Goal: Task Accomplishment & Management: Use online tool/utility

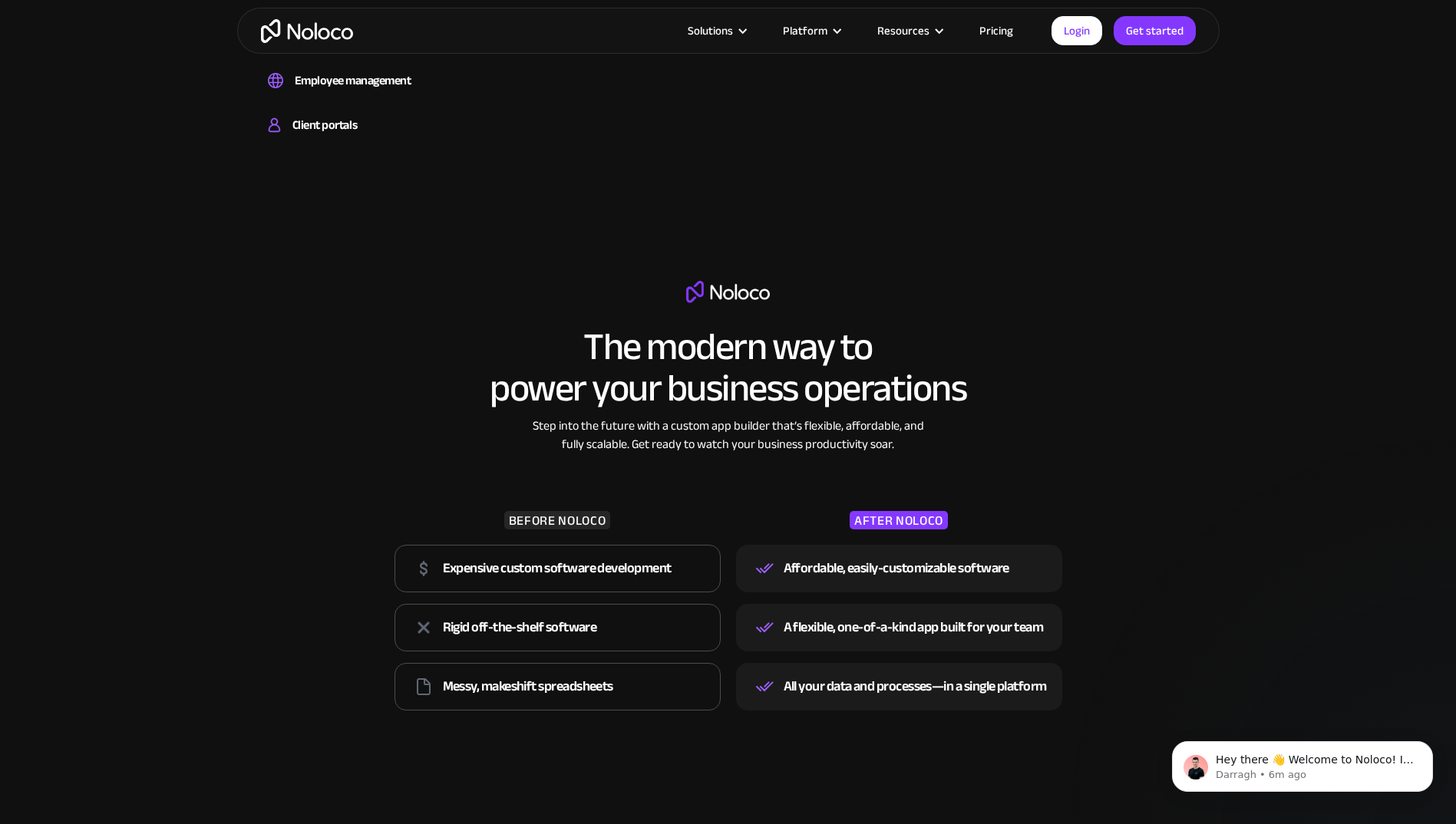
scroll to position [1611, 0]
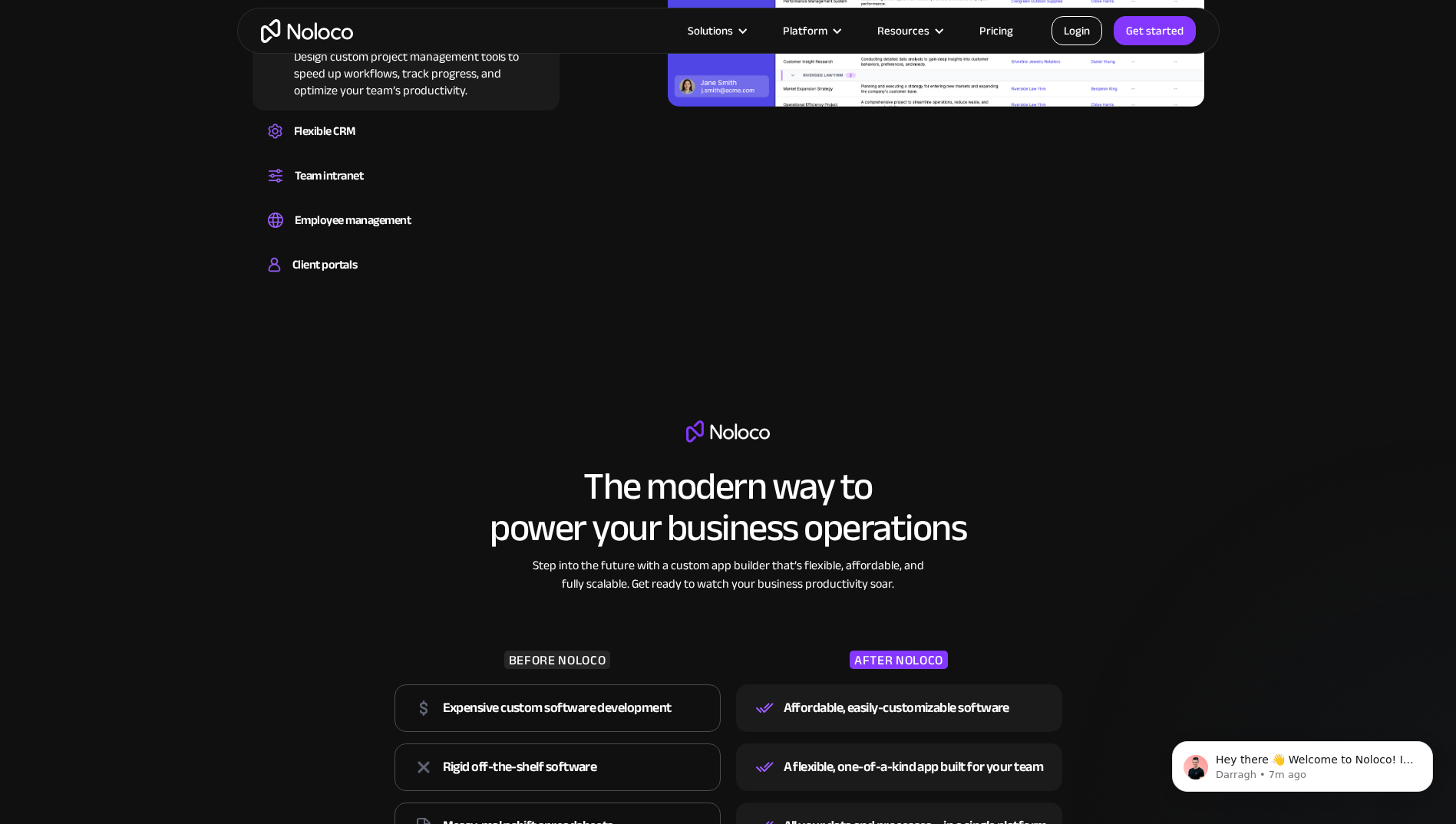
click at [1076, 32] on link "Login" at bounding box center [1076, 31] width 50 height 29
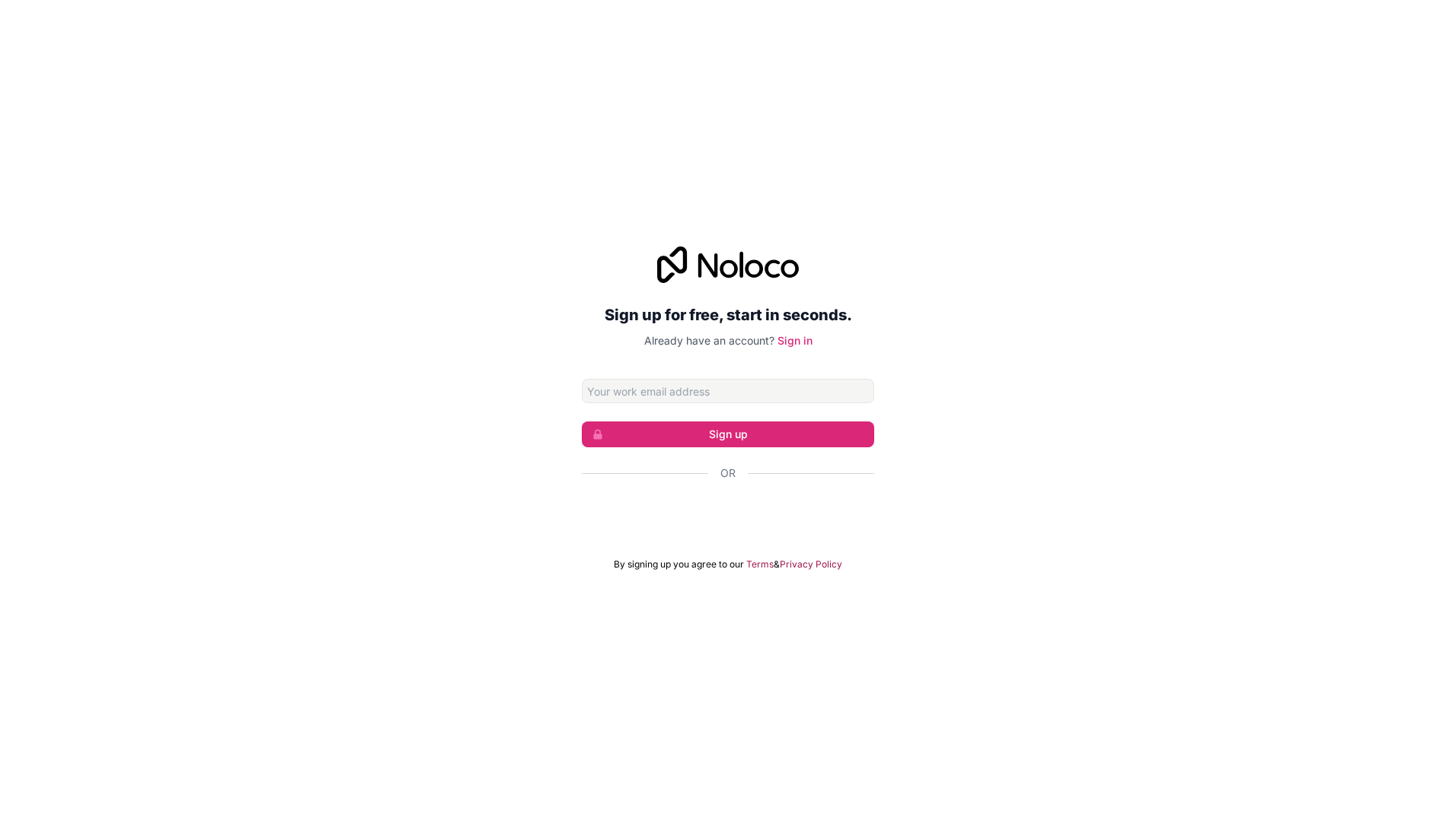
click at [637, 392] on input "Email address" at bounding box center [728, 391] width 293 height 25
type input "[EMAIL_ADDRESS][DOMAIN_NAME]"
click at [649, 438] on button "Sign up" at bounding box center [728, 434] width 293 height 26
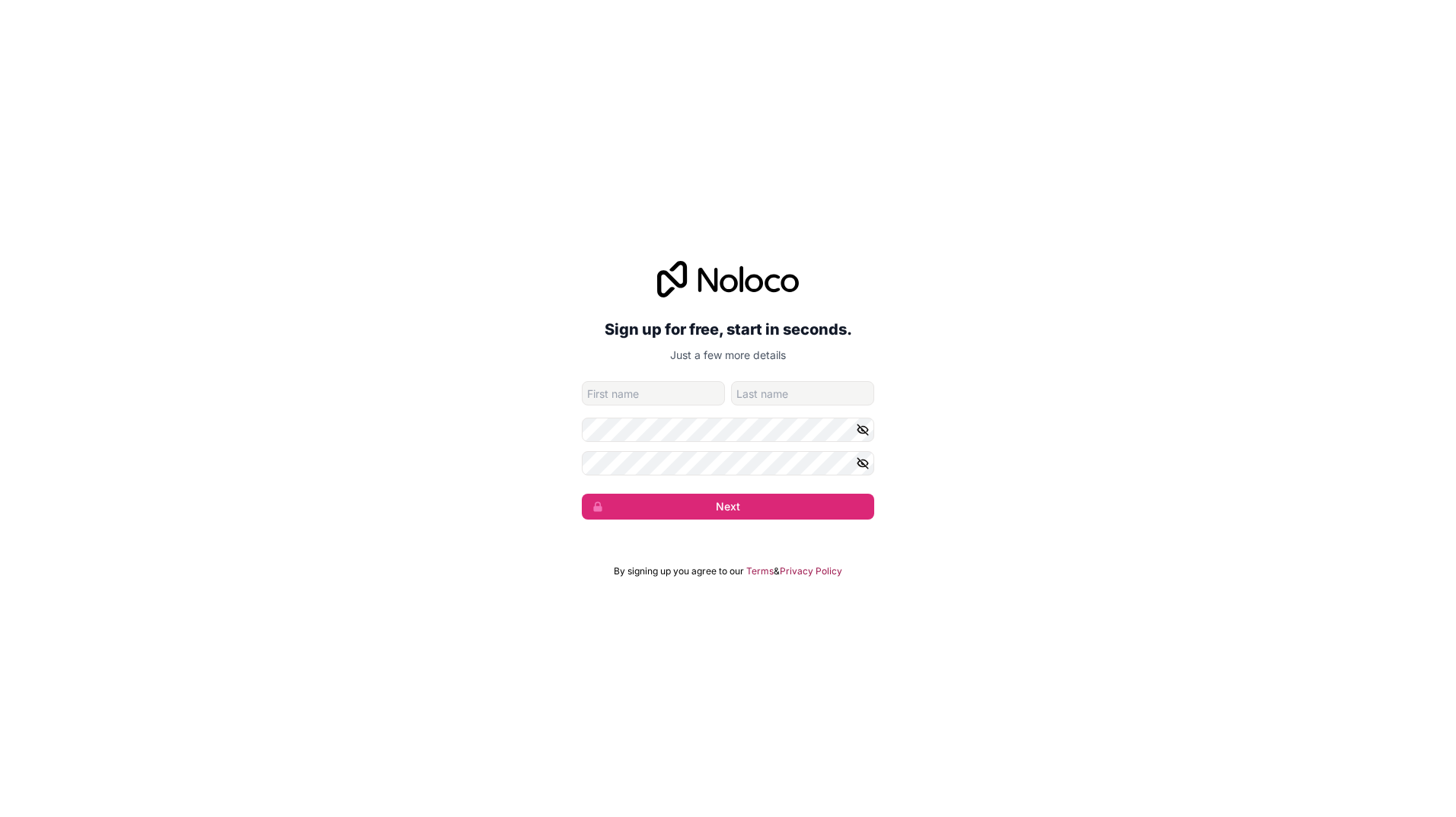
click at [633, 391] on input "given-name" at bounding box center [653, 393] width 143 height 25
type input "Agilen"
type input "Chelumbrun"
click at [1145, 572] on div "Sign up for free, start in seconds. Just a few more details agilen.chelumbrun@d…" at bounding box center [728, 408] width 1456 height 817
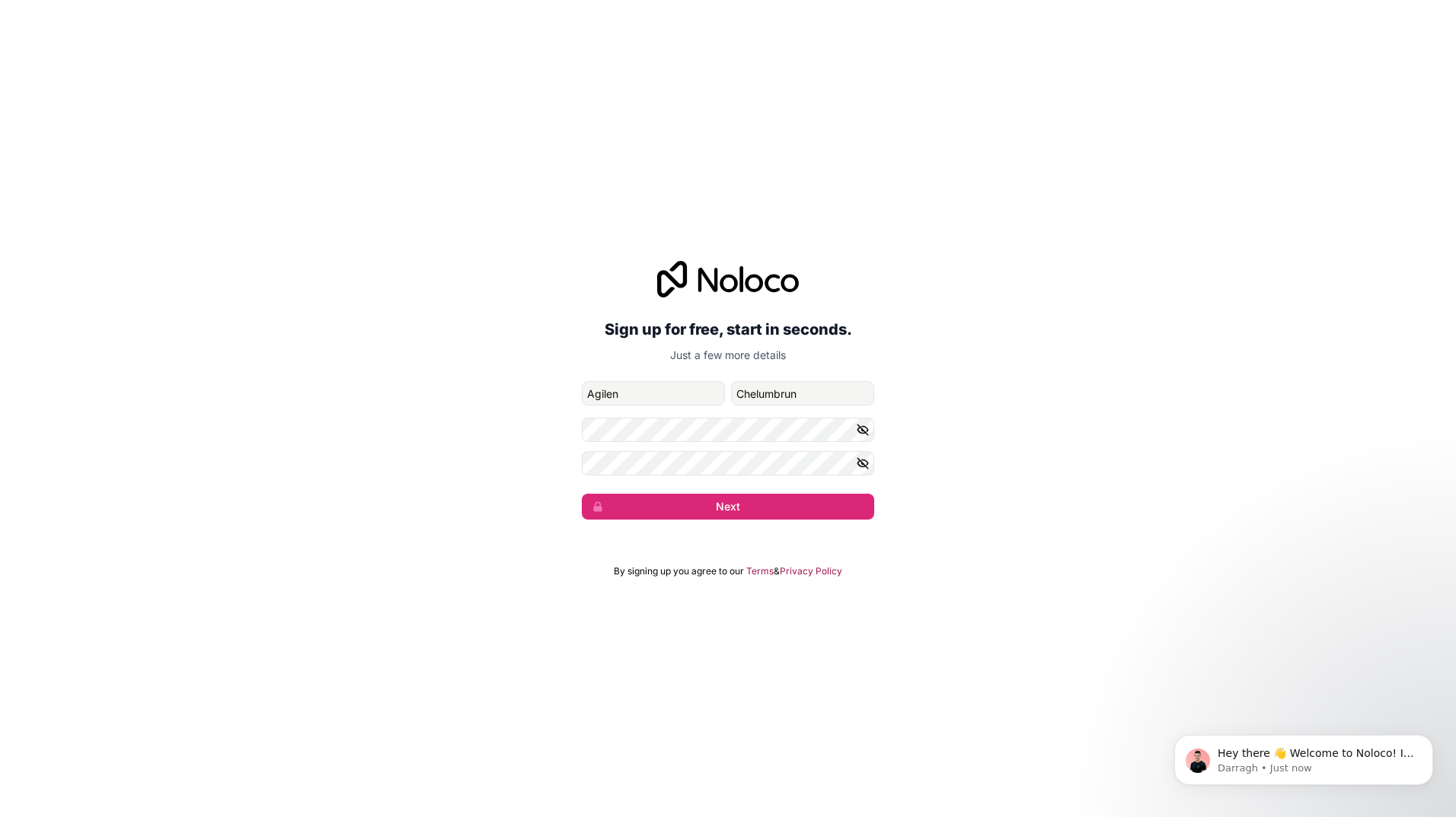
click at [862, 466] on icon "button" at bounding box center [862, 464] width 11 height 7
click at [833, 506] on button "Next" at bounding box center [728, 507] width 293 height 26
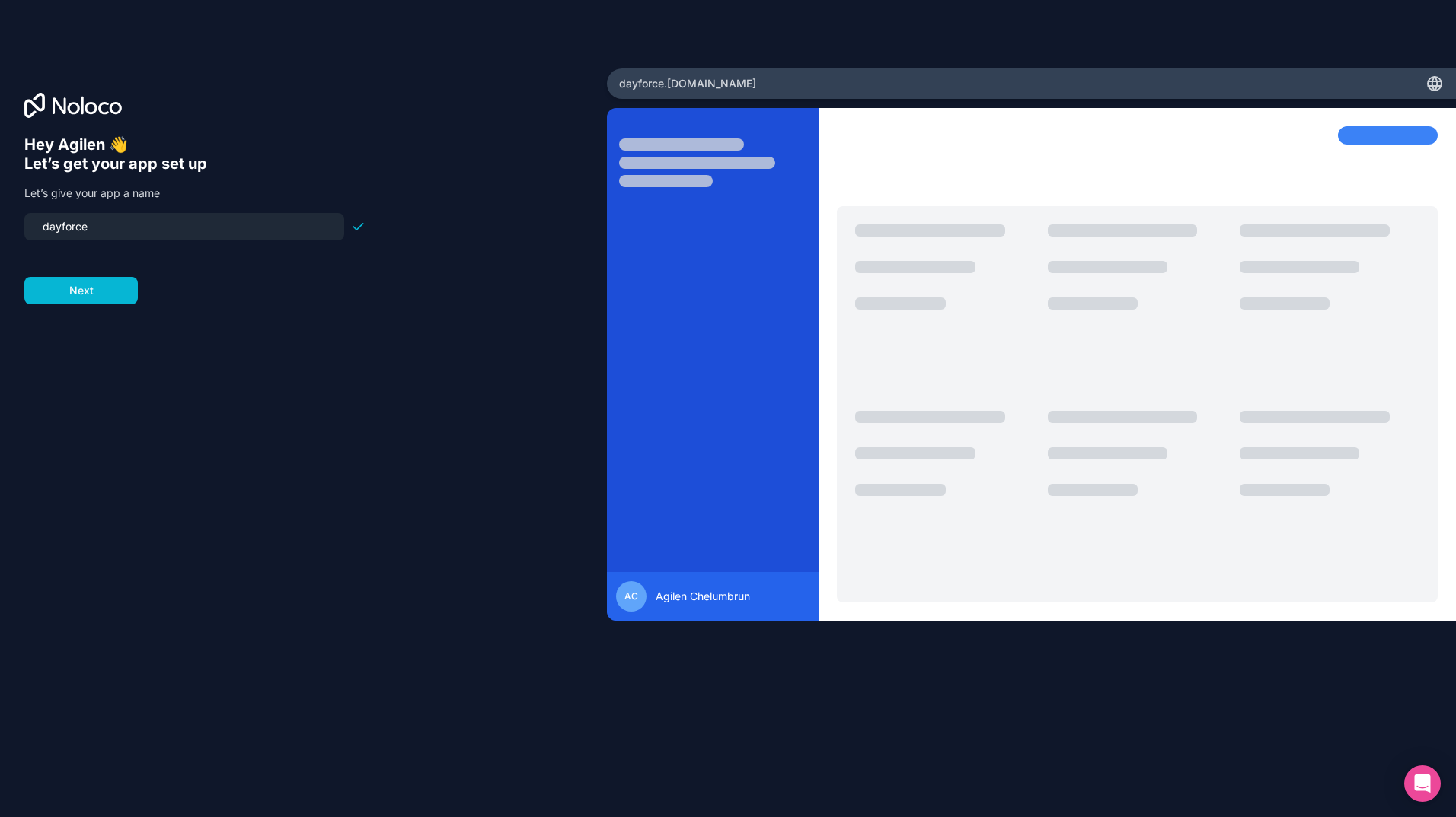
drag, startPoint x: 140, startPoint y: 229, endPoint x: 13, endPoint y: 227, distance: 127.0
click at [13, 227] on div "Hey Agilen 👋 Let’s get your app set up Let’s give your app a name dayforce Next" at bounding box center [304, 408] width 607 height 681
type input "powerpay2"
click at [90, 293] on button "Next" at bounding box center [81, 291] width 114 height 27
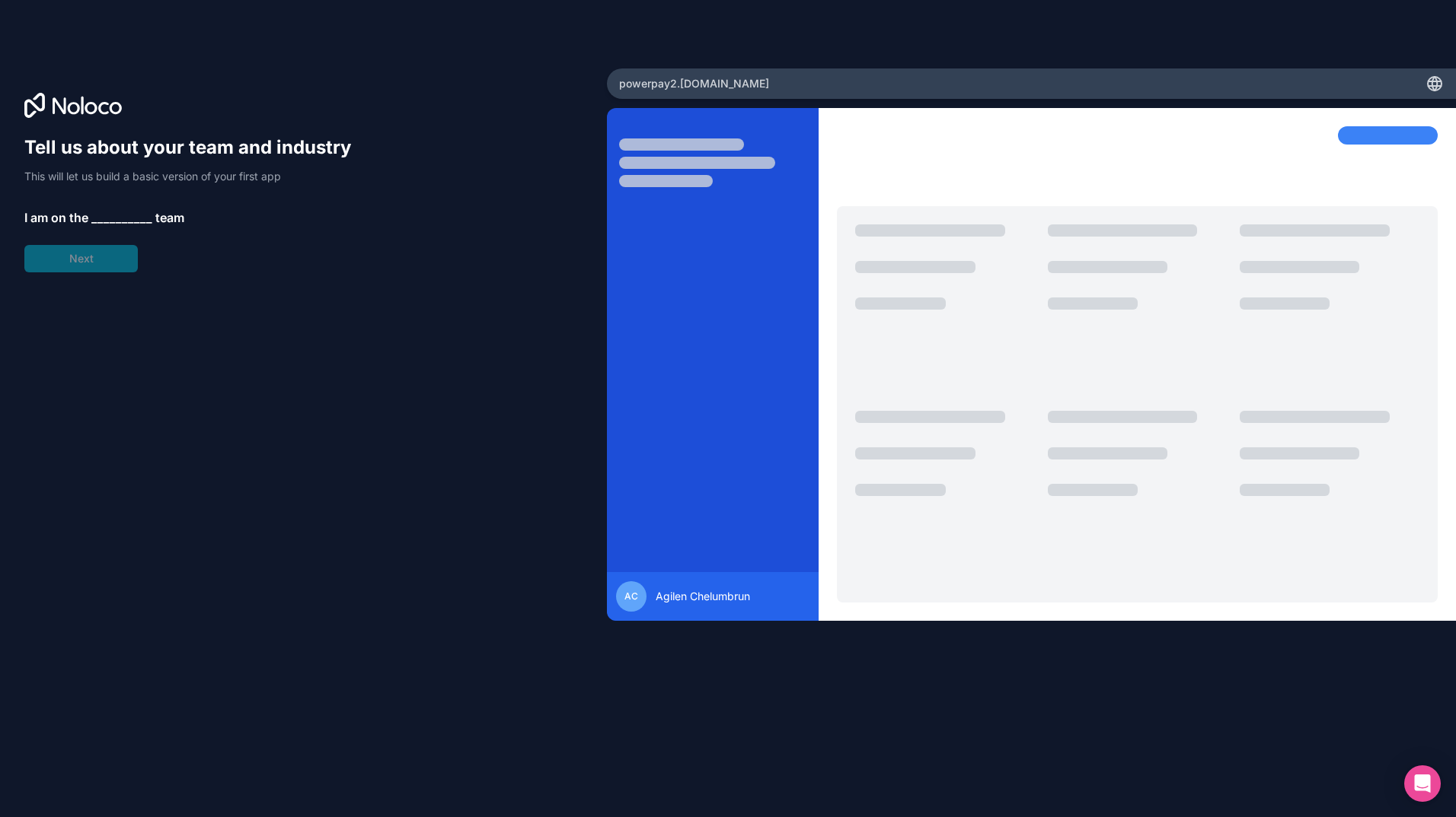
click at [108, 217] on span "__________" at bounding box center [122, 218] width 61 height 19
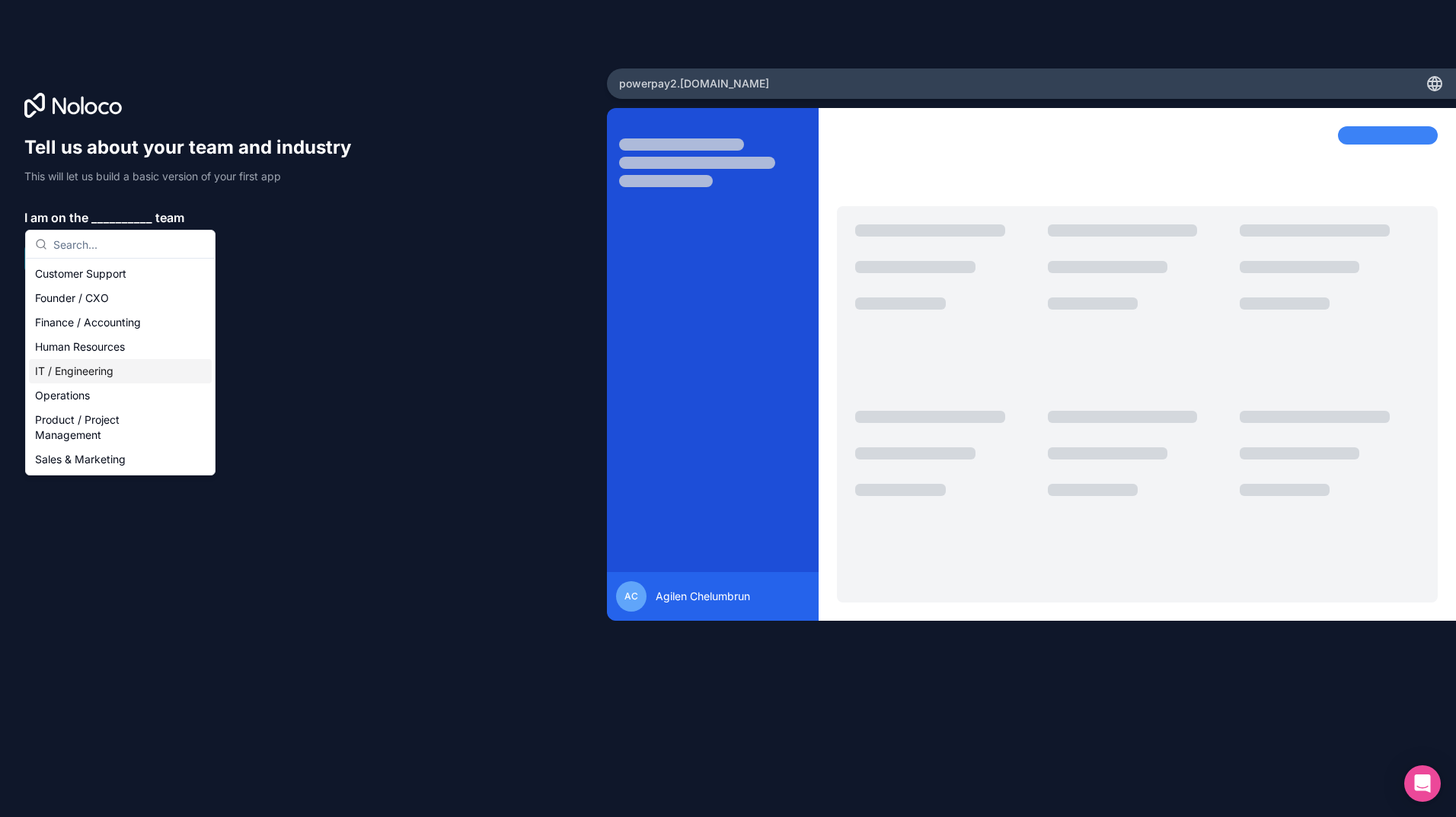
click at [103, 369] on div "IT / Engineering" at bounding box center [120, 371] width 182 height 25
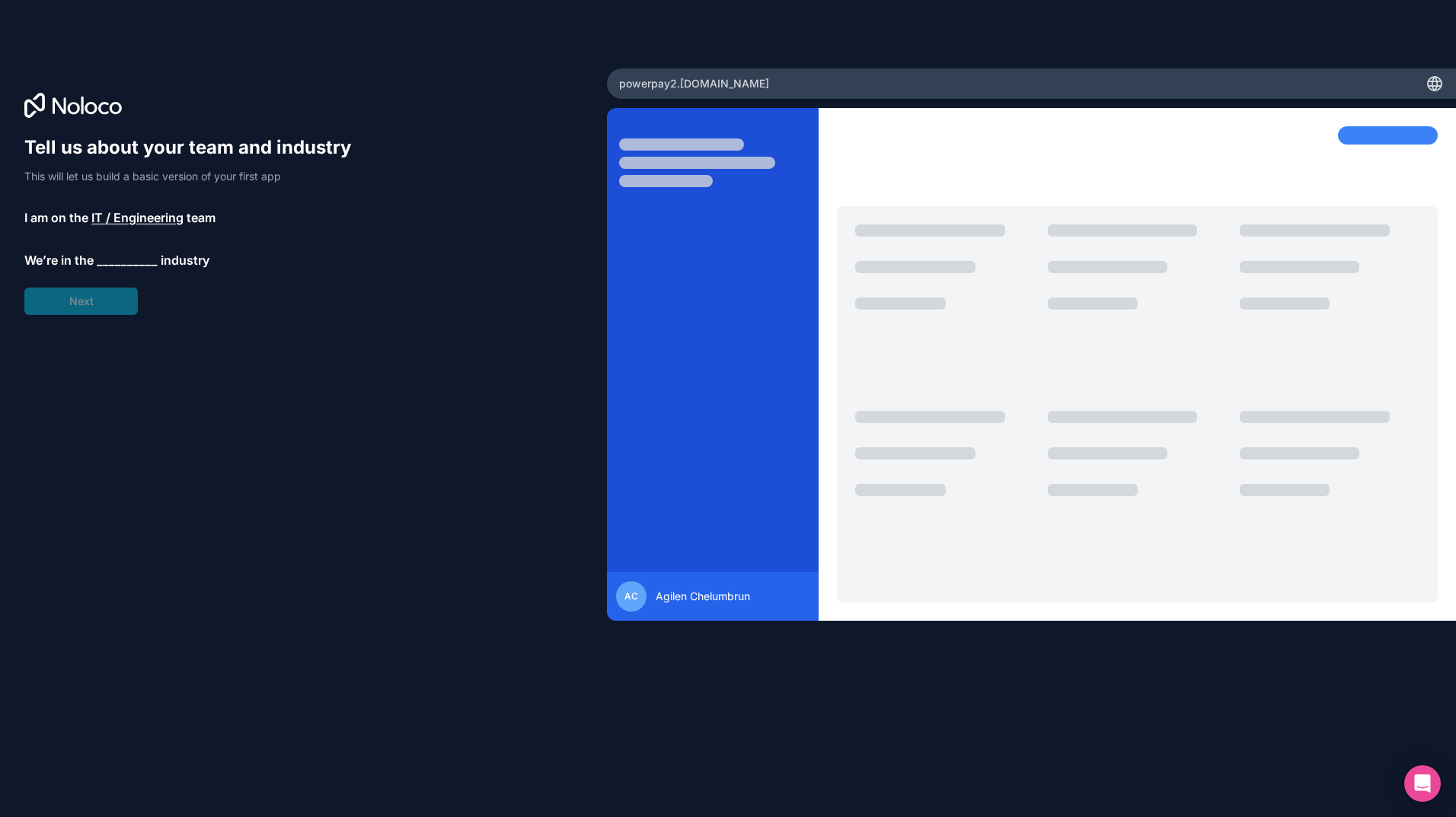
click at [113, 264] on span "__________" at bounding box center [127, 260] width 61 height 19
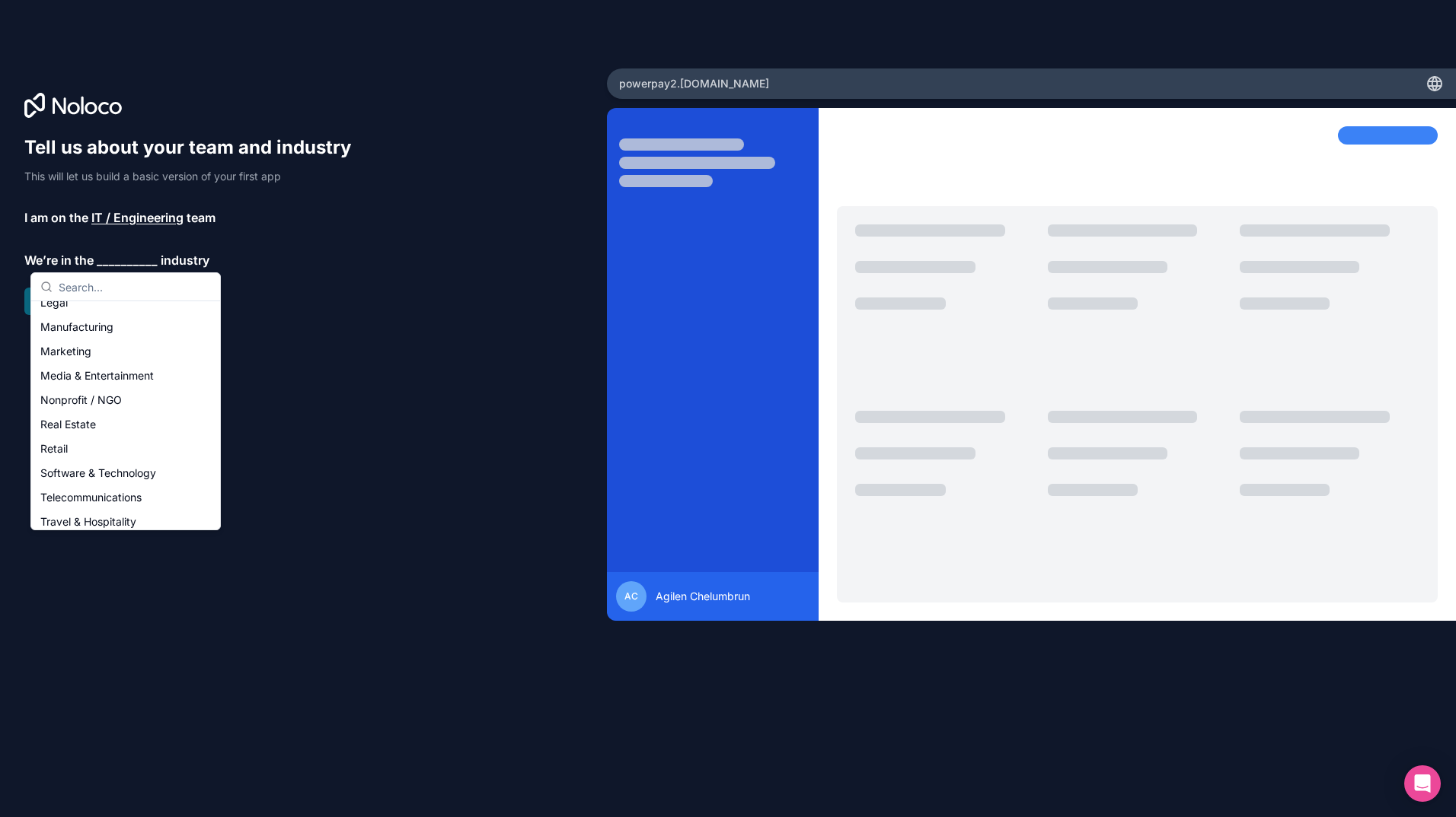
scroll to position [236, 0]
click at [148, 447] on div "Software & Technology" at bounding box center [125, 445] width 182 height 25
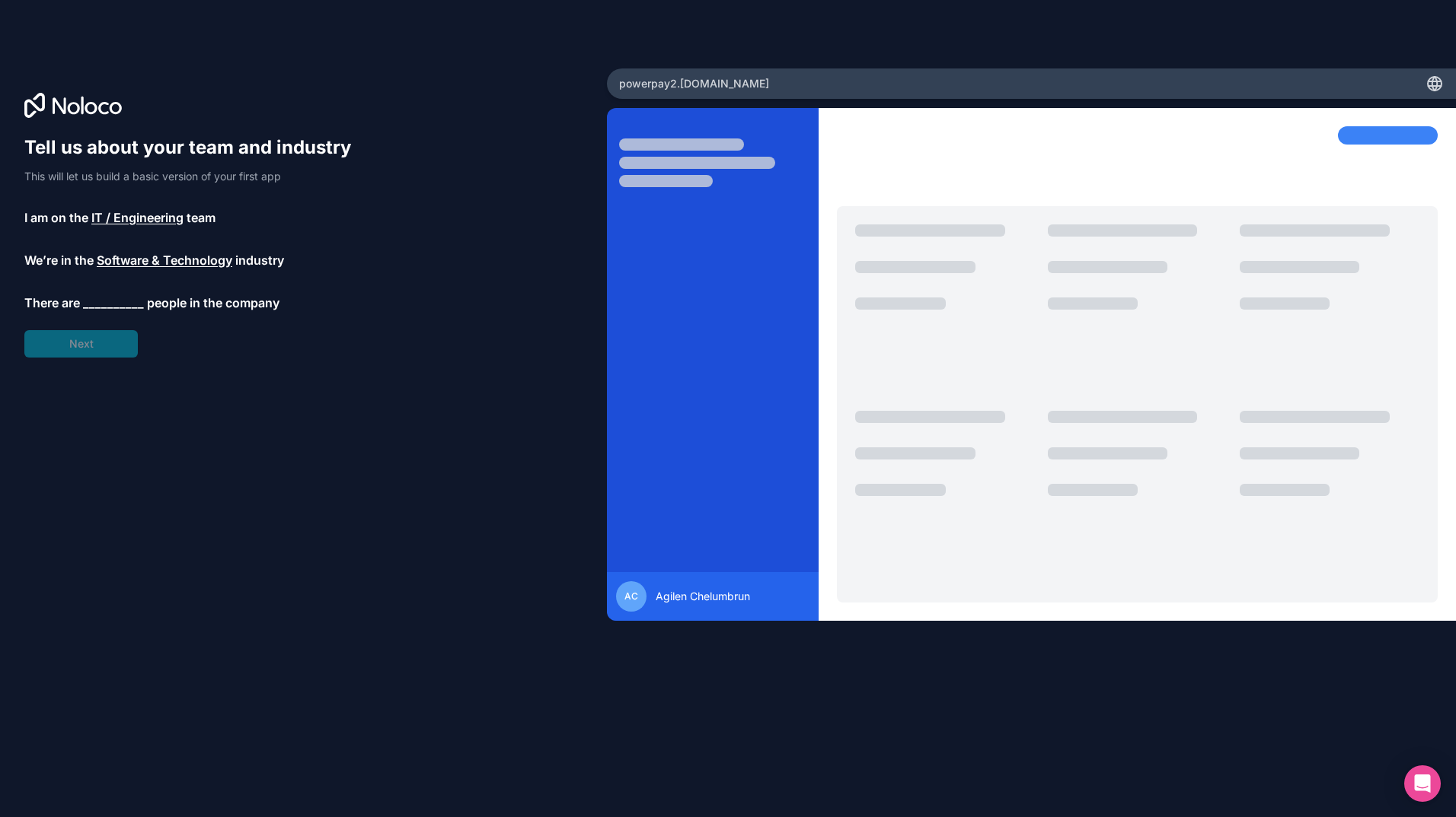
click at [108, 306] on span "__________" at bounding box center [114, 303] width 61 height 19
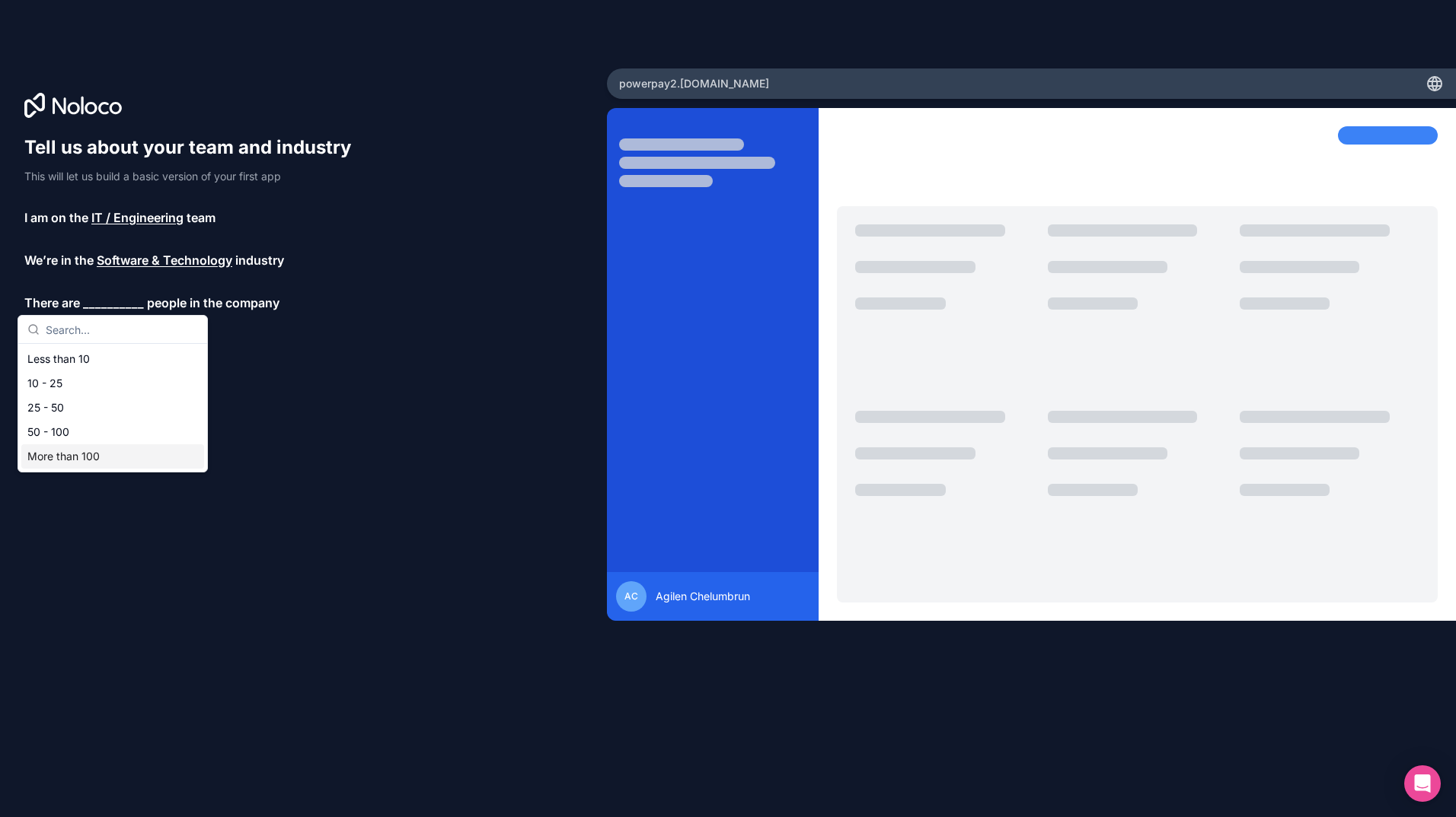
click at [100, 459] on div "More than 100" at bounding box center [112, 456] width 182 height 25
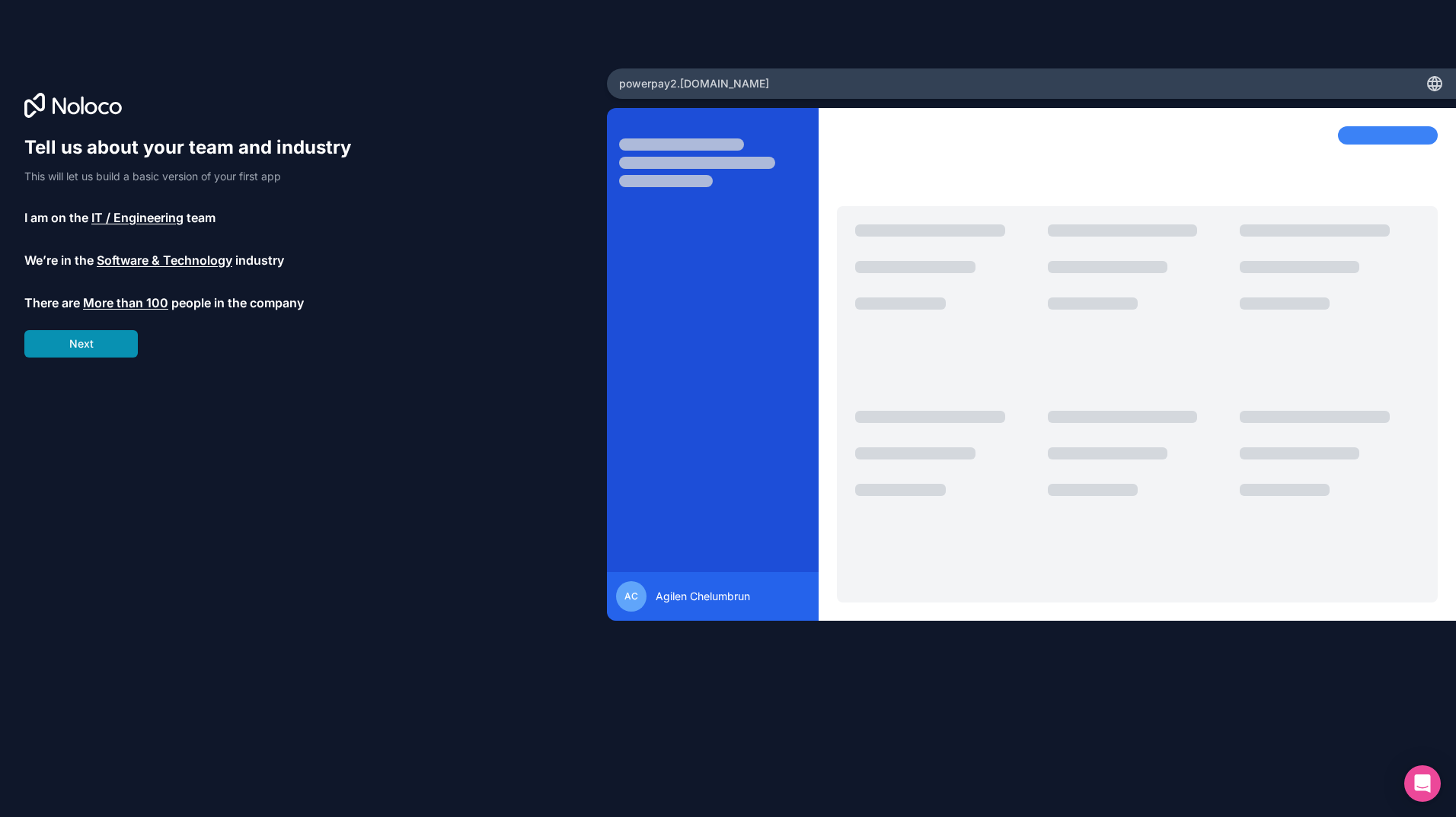
click at [98, 350] on button "Next" at bounding box center [81, 344] width 114 height 27
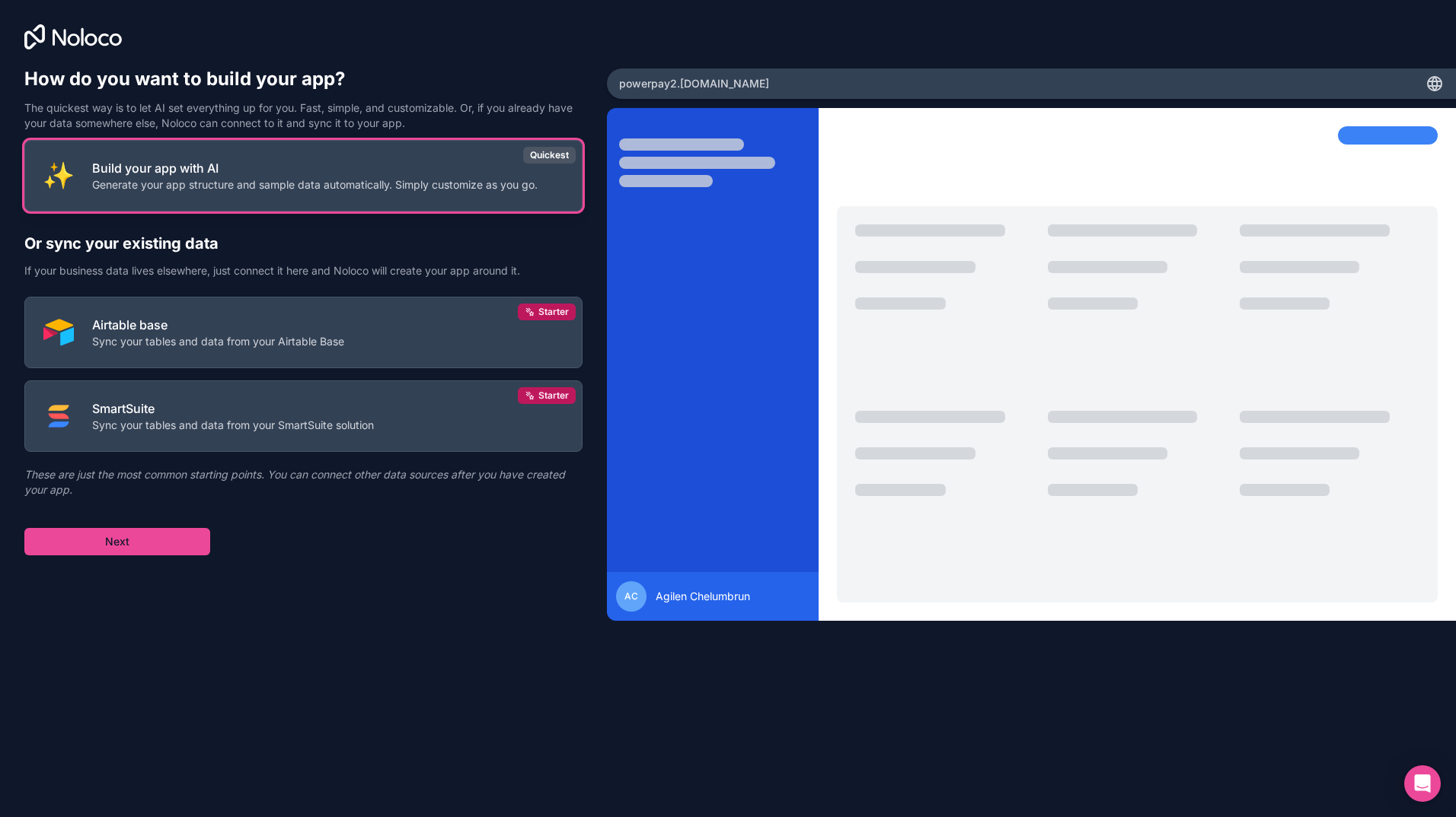
click at [391, 198] on button "Build your app with AI Generate your app structure and sample data automaticall…" at bounding box center [304, 175] width 558 height 71
click at [177, 542] on button "Next" at bounding box center [117, 542] width 186 height 27
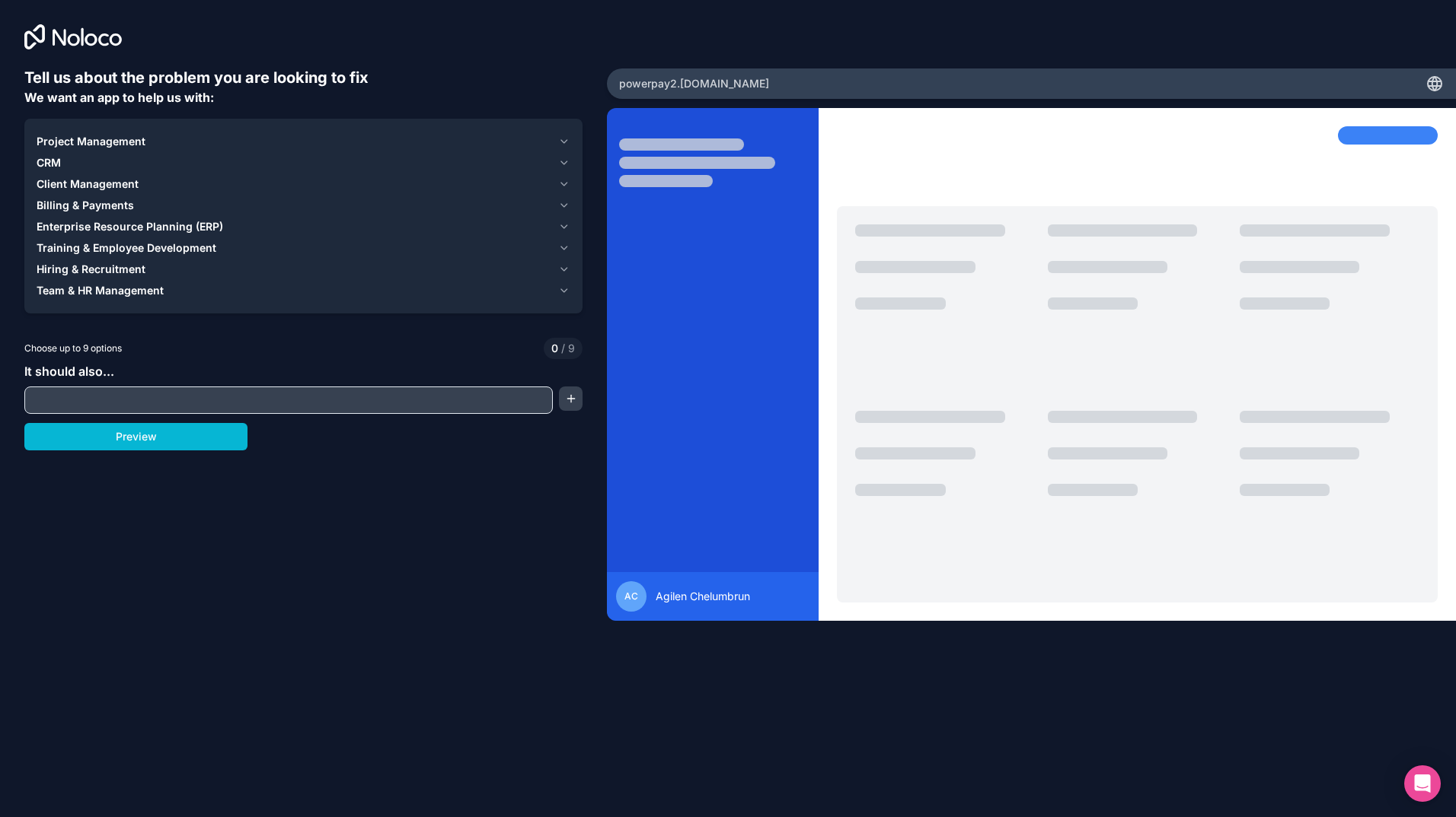
click at [111, 268] on span "Hiring & Recruitment" at bounding box center [91, 270] width 109 height 15
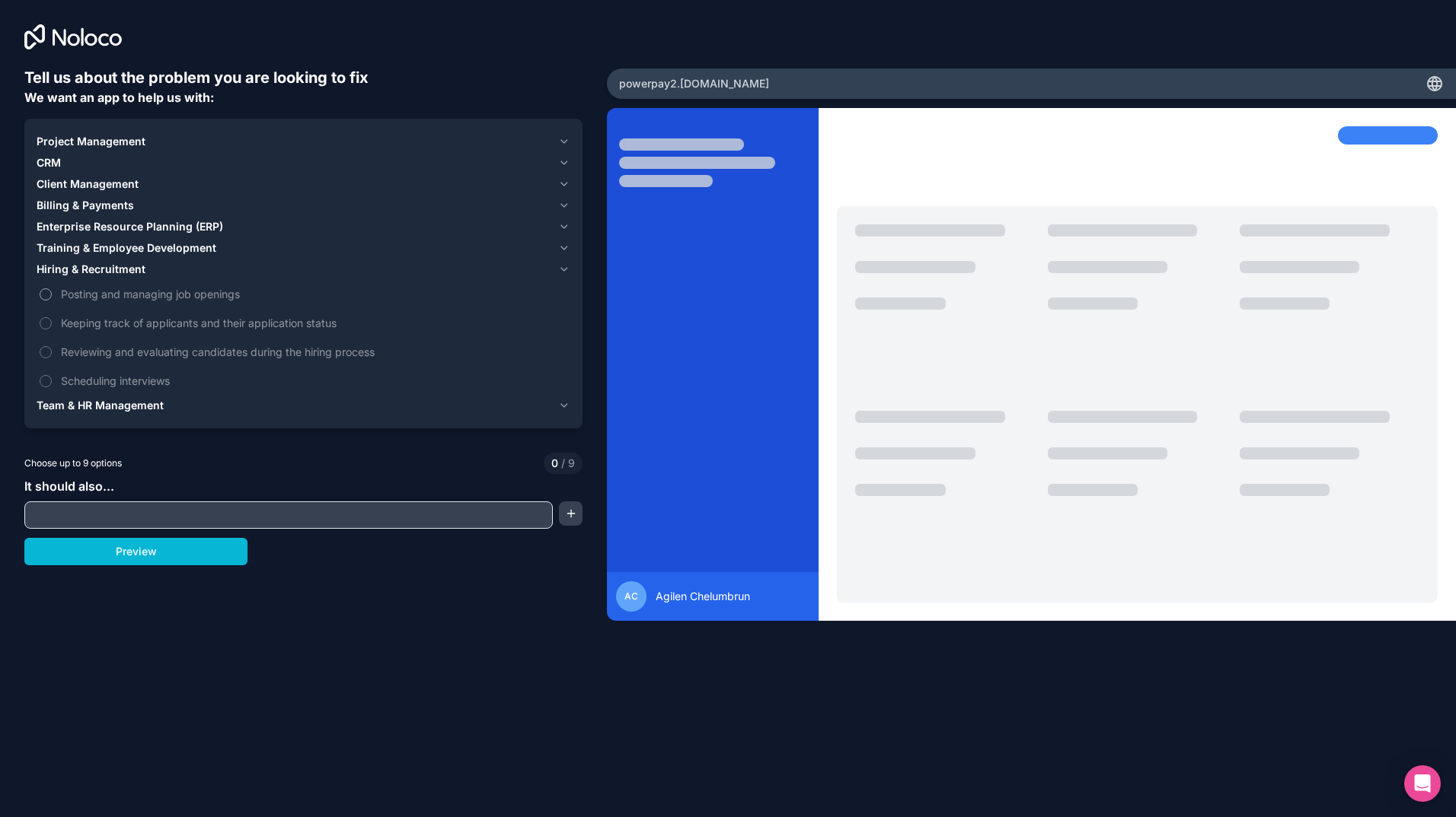
click at [40, 297] on button "Posting and managing job openings" at bounding box center [46, 294] width 12 height 12
click at [41, 328] on label "Keeping track of applicants and their application status" at bounding box center [303, 322] width 533 height 28
click at [41, 328] on button "Keeping track of applicants and their application status" at bounding box center [46, 323] width 12 height 12
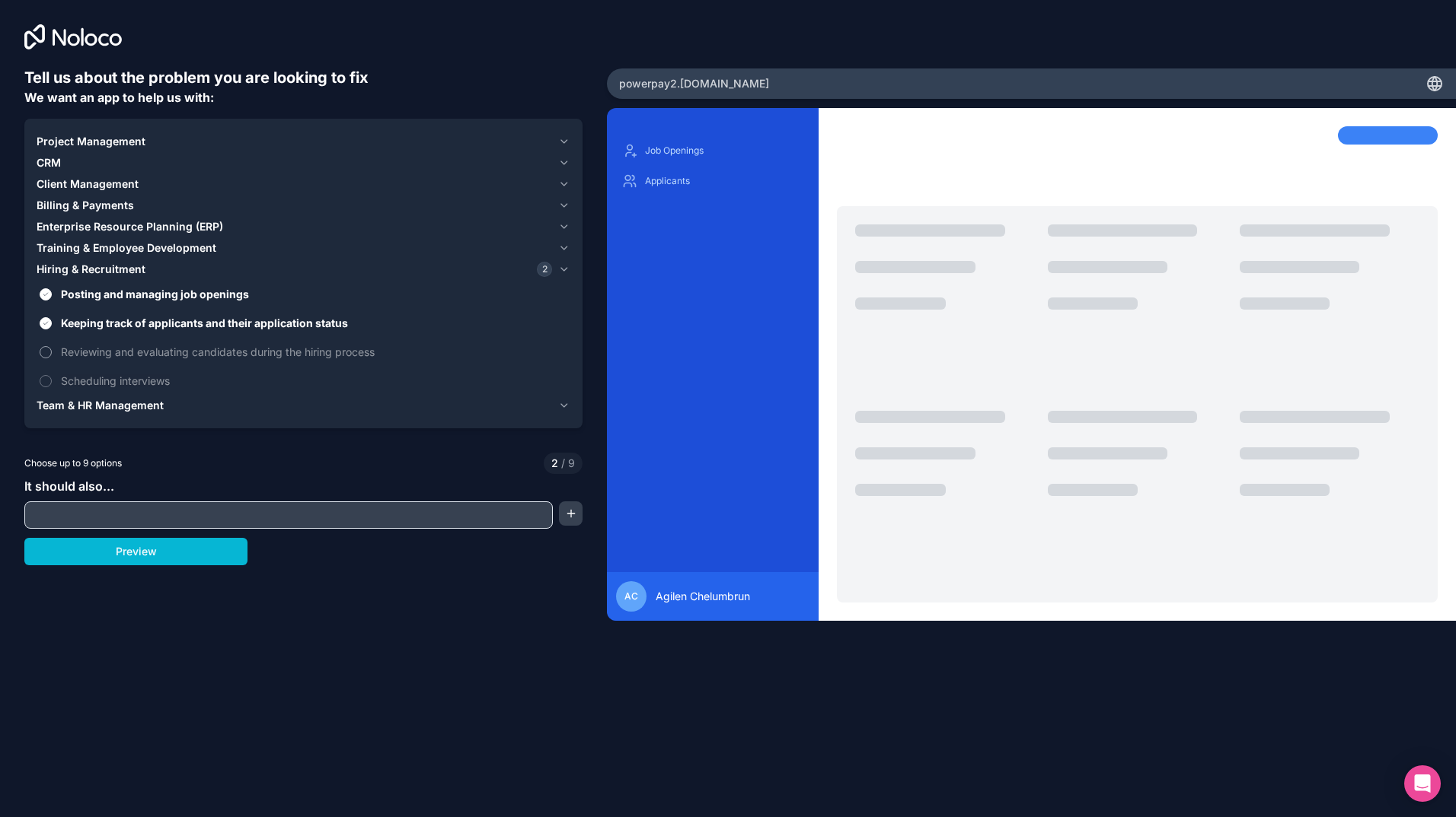
click at [46, 353] on button "Reviewing and evaluating candidates during the hiring process" at bounding box center [46, 352] width 12 height 12
click at [47, 381] on button "Scheduling interviews" at bounding box center [46, 381] width 12 height 12
click at [563, 268] on icon "button" at bounding box center [563, 270] width 11 height 12
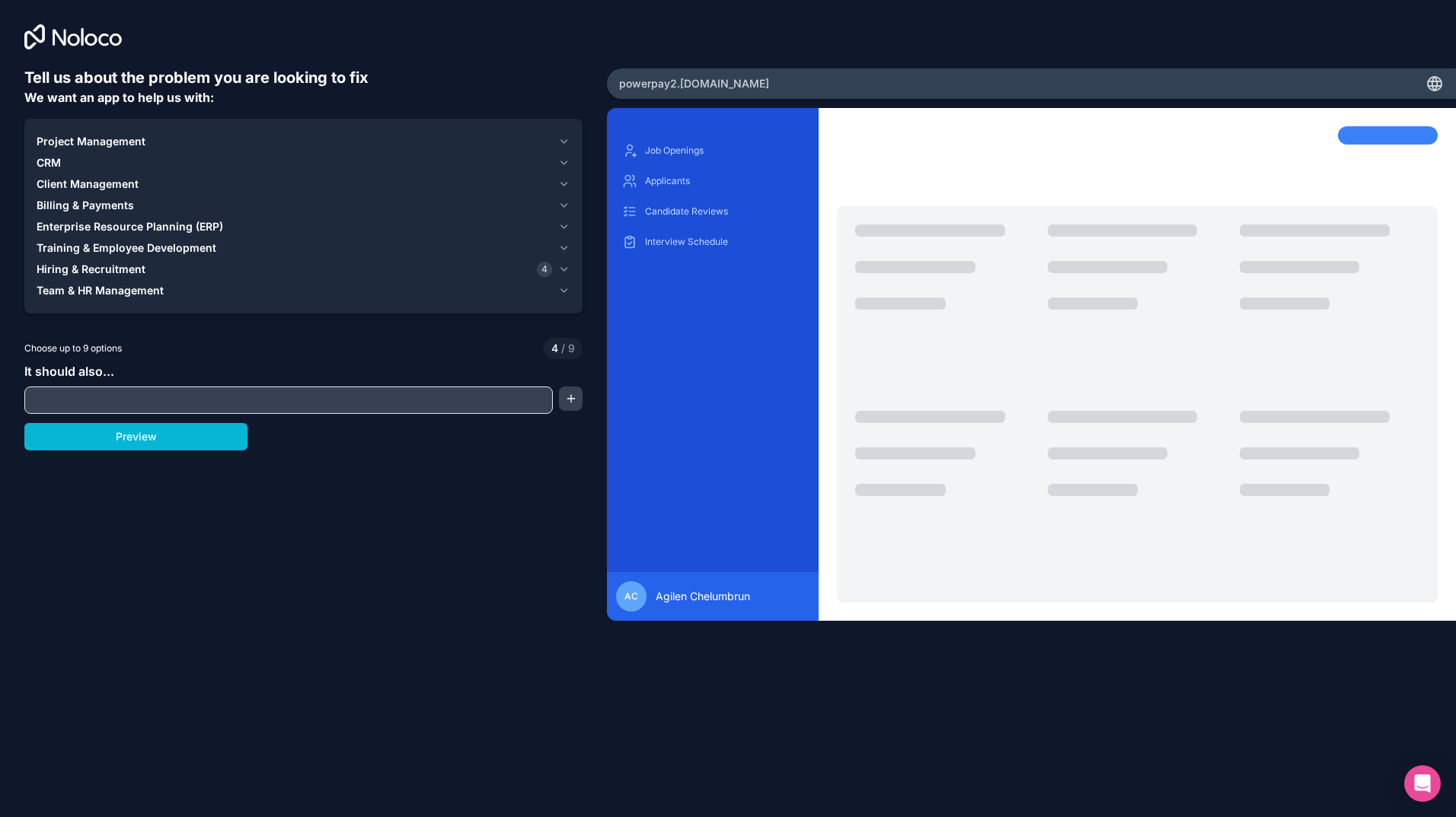
click at [561, 287] on icon "button" at bounding box center [563, 291] width 11 height 12
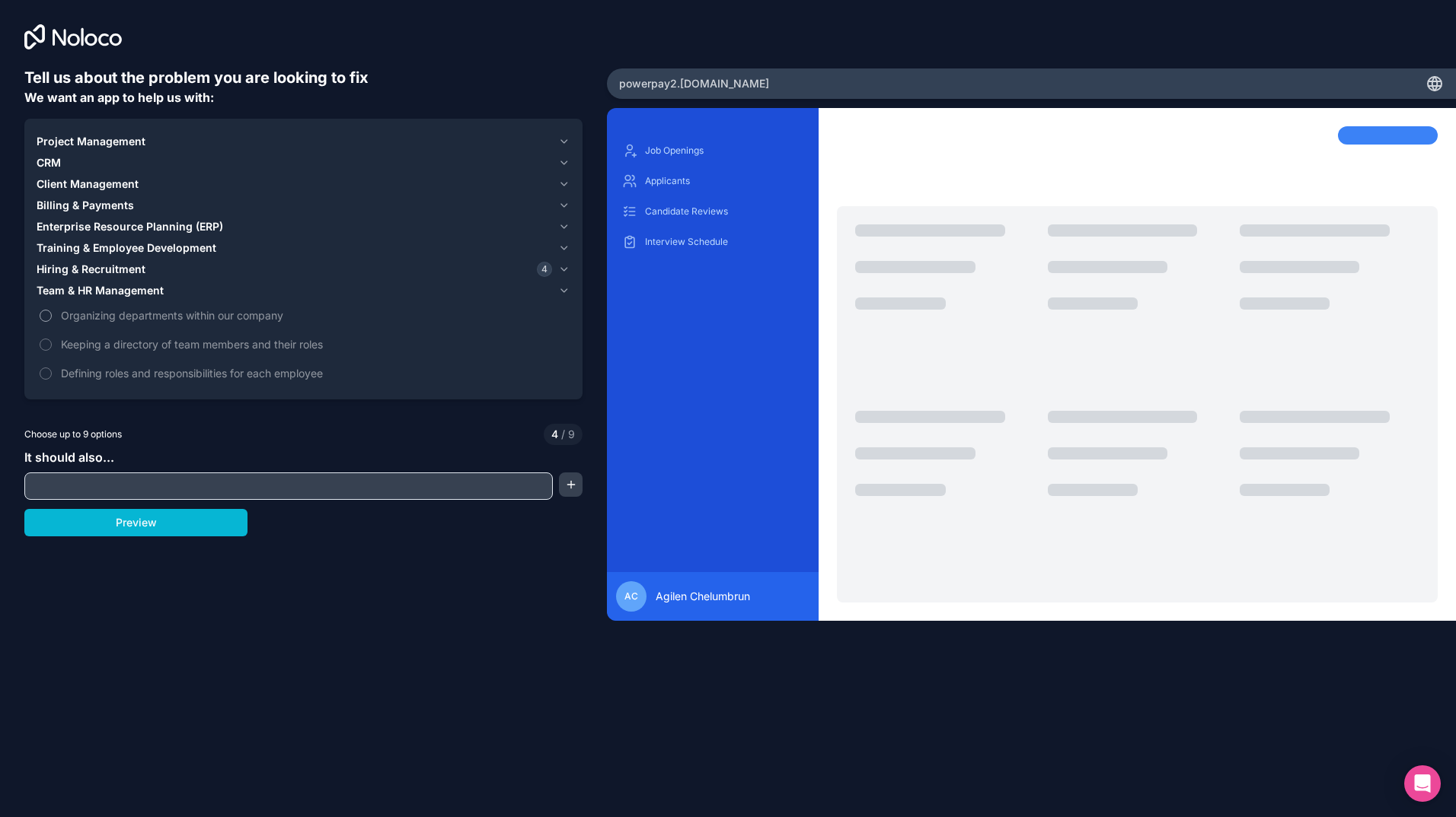
click at [47, 316] on button "Organizing departments within our company" at bounding box center [46, 315] width 12 height 12
click at [51, 342] on button "Keeping a directory of team members and their roles" at bounding box center [46, 344] width 12 height 12
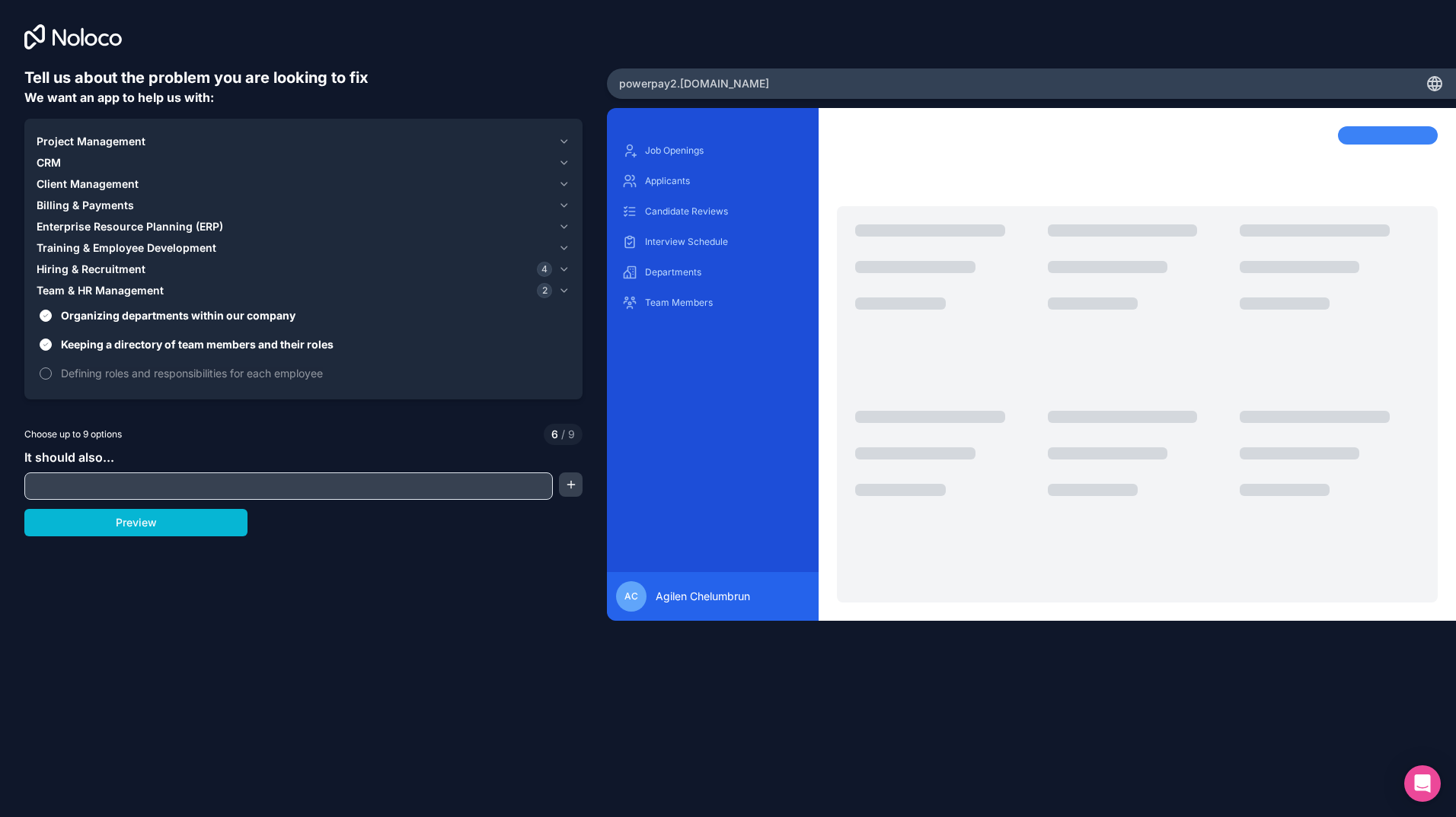
click at [48, 373] on button "Defining roles and responsibilities for each employee" at bounding box center [46, 374] width 12 height 12
click at [557, 292] on button "Team & HR Management 3" at bounding box center [303, 290] width 533 height 21
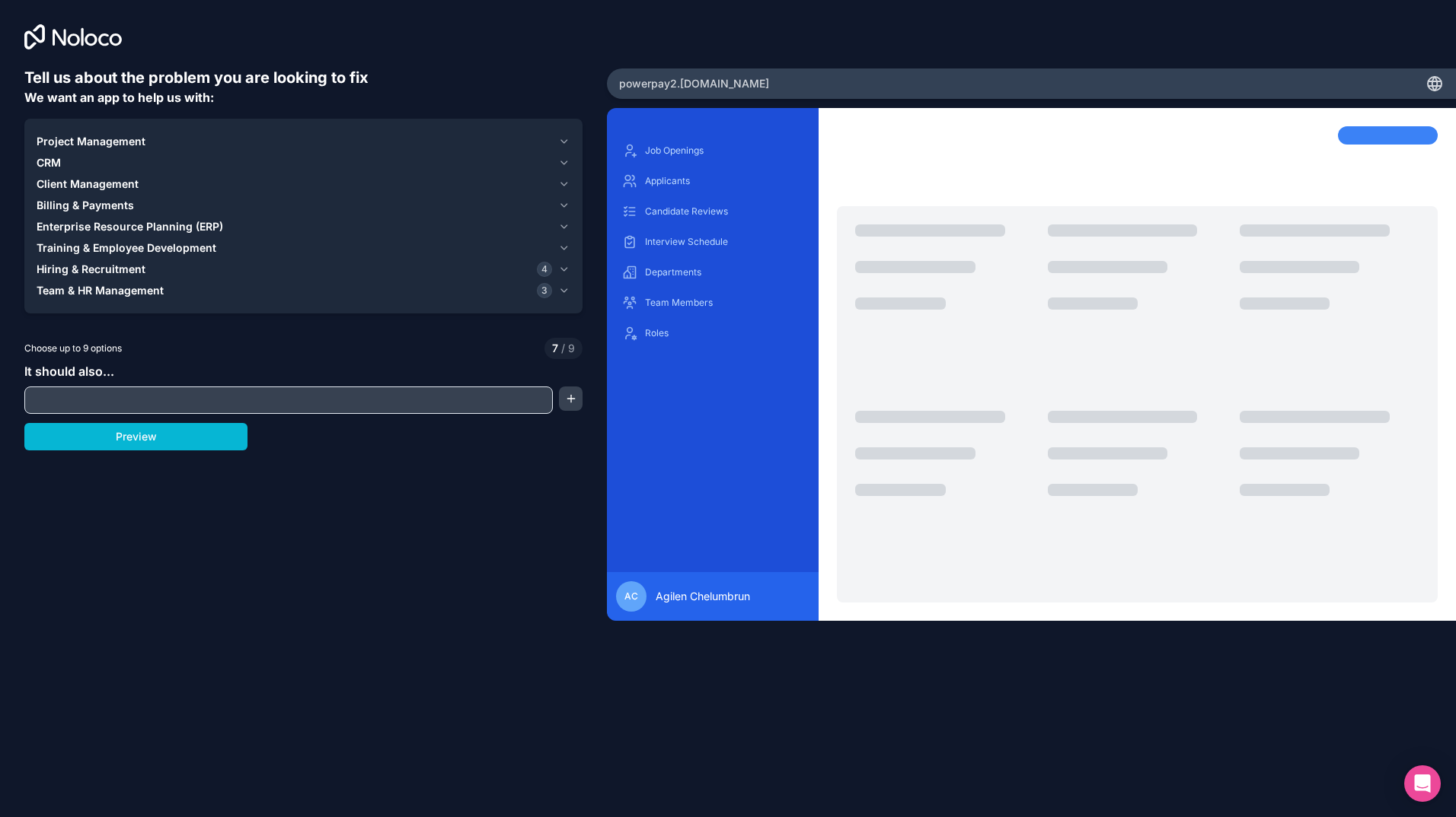
click at [561, 249] on icon "button" at bounding box center [563, 247] width 11 height 12
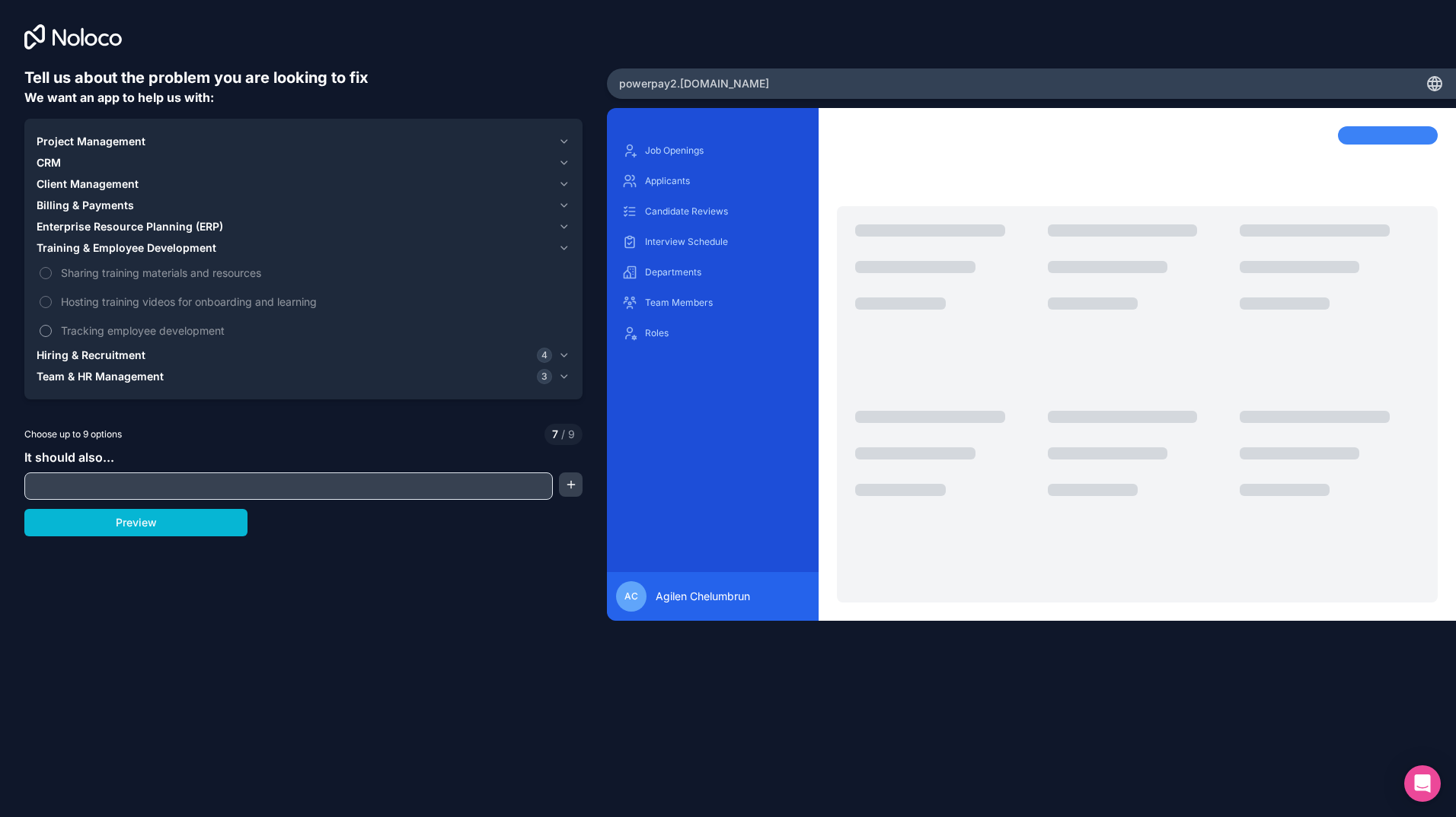
click at [51, 330] on button "Tracking employee development" at bounding box center [46, 331] width 12 height 12
click at [51, 300] on button "Hosting training videos for onboarding and learning" at bounding box center [46, 302] width 12 height 12
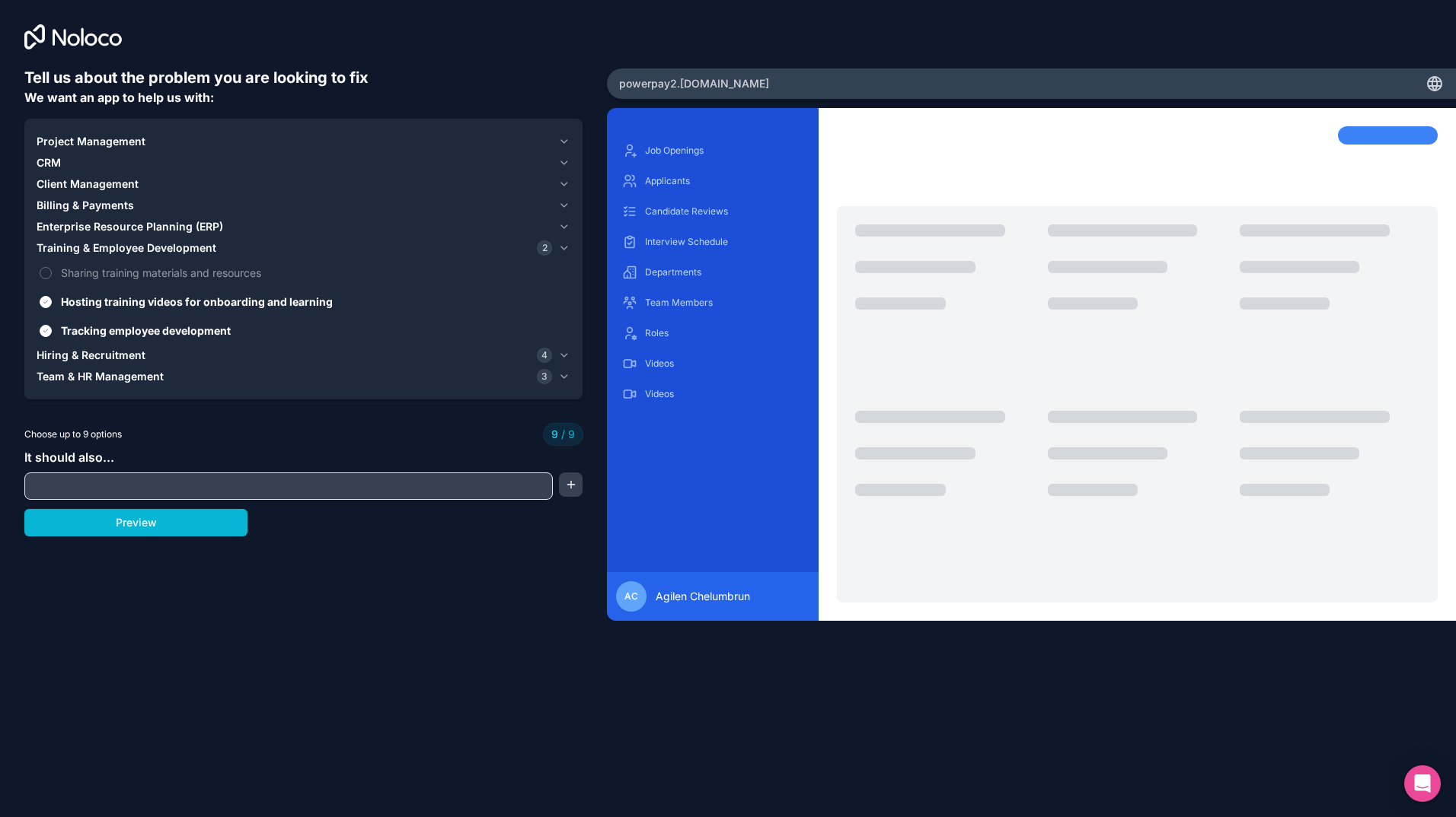
click at [566, 253] on icon "button" at bounding box center [563, 247] width 11 height 12
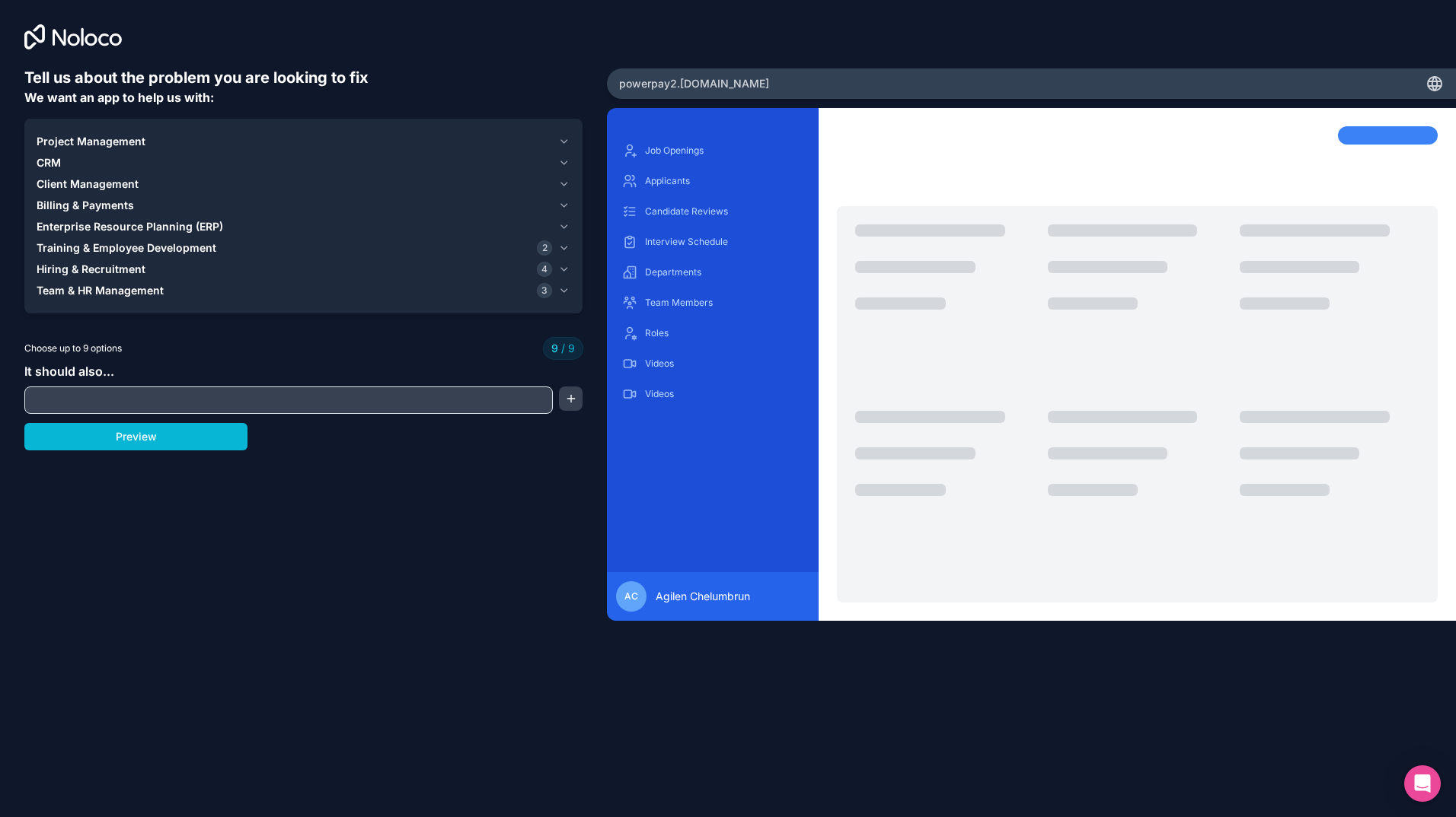
click at [566, 206] on icon "button" at bounding box center [563, 205] width 11 height 12
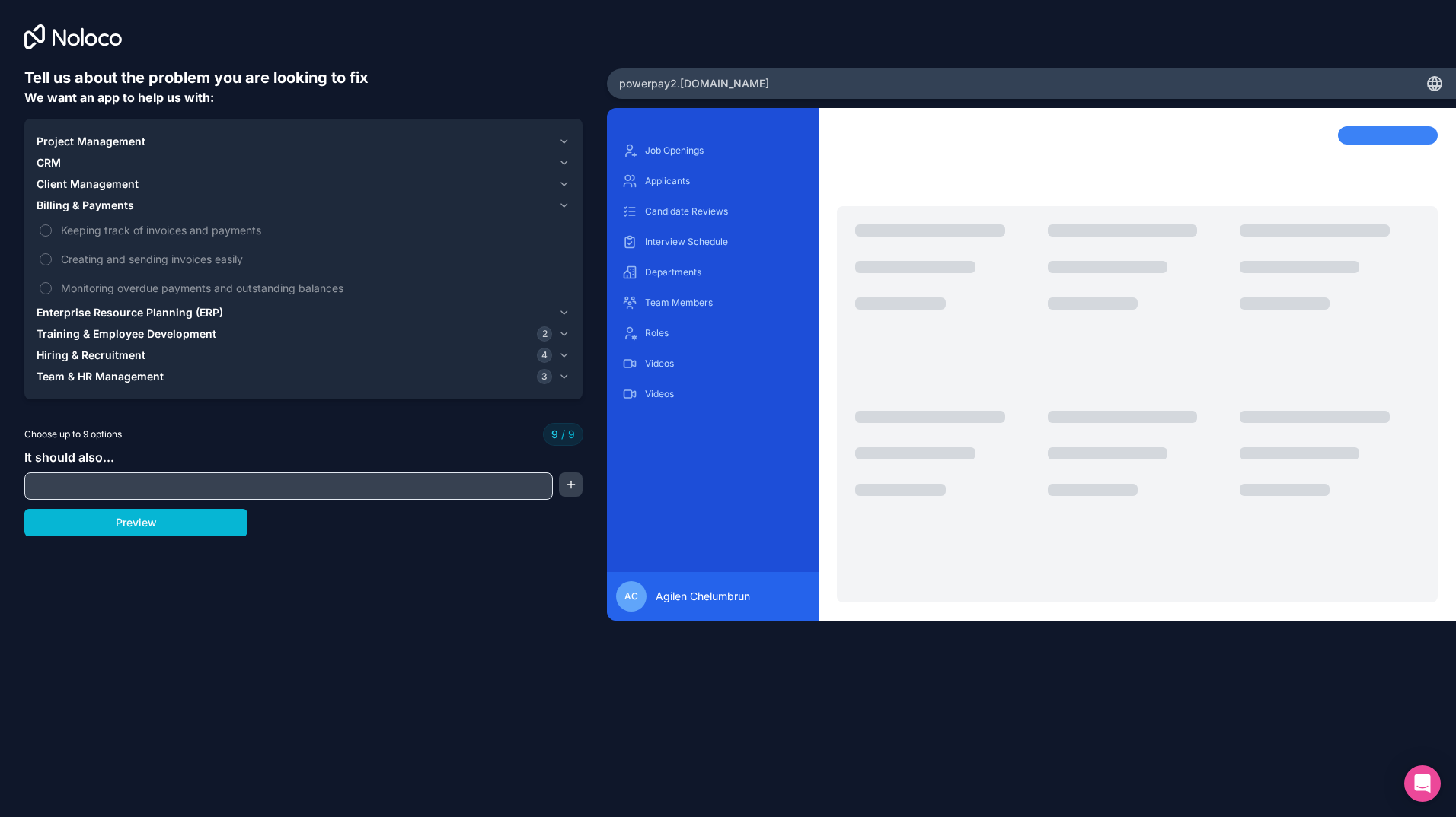
click at [566, 206] on icon "button" at bounding box center [563, 205] width 11 height 12
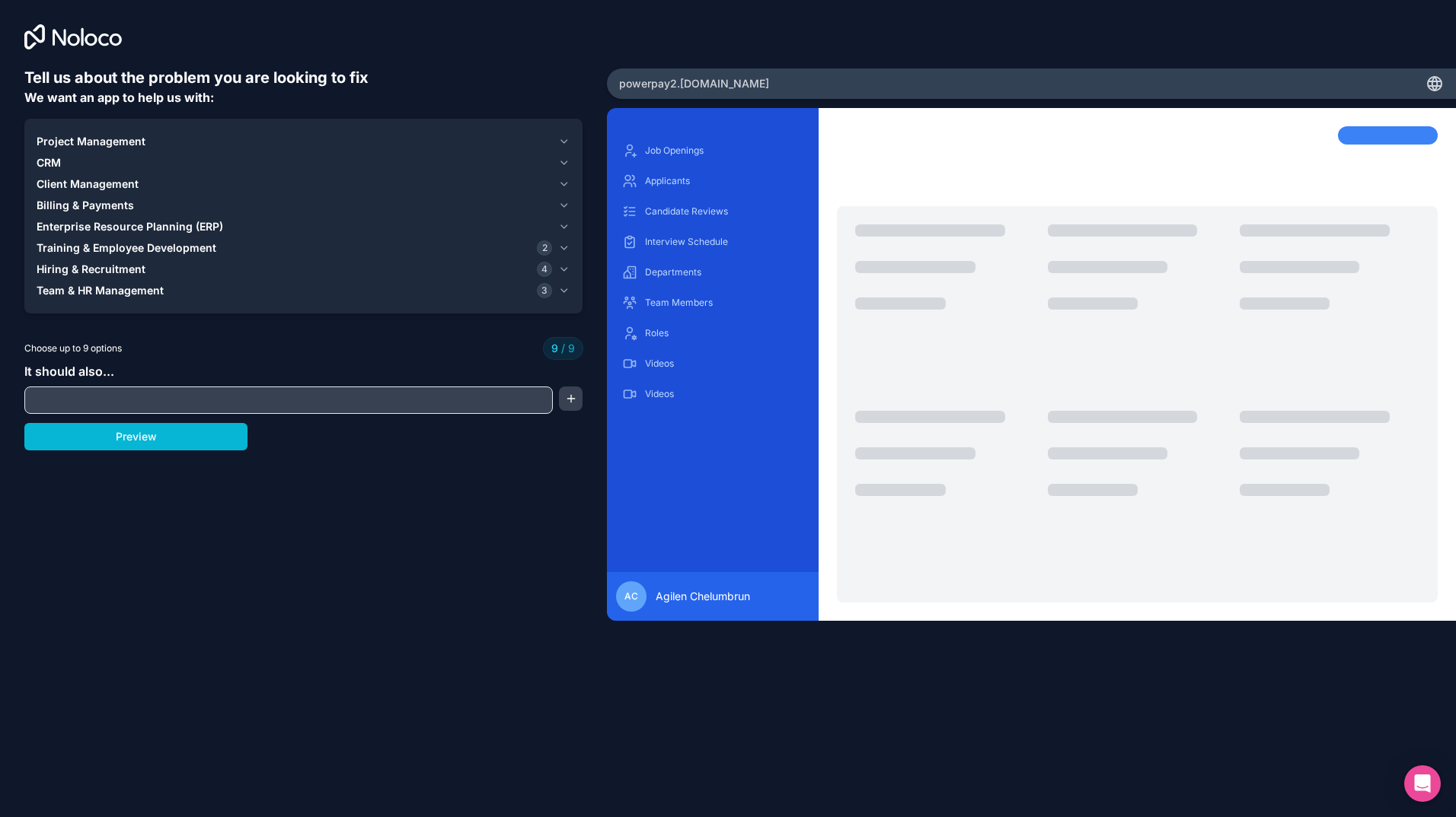
click at [567, 162] on icon "button" at bounding box center [563, 163] width 11 height 12
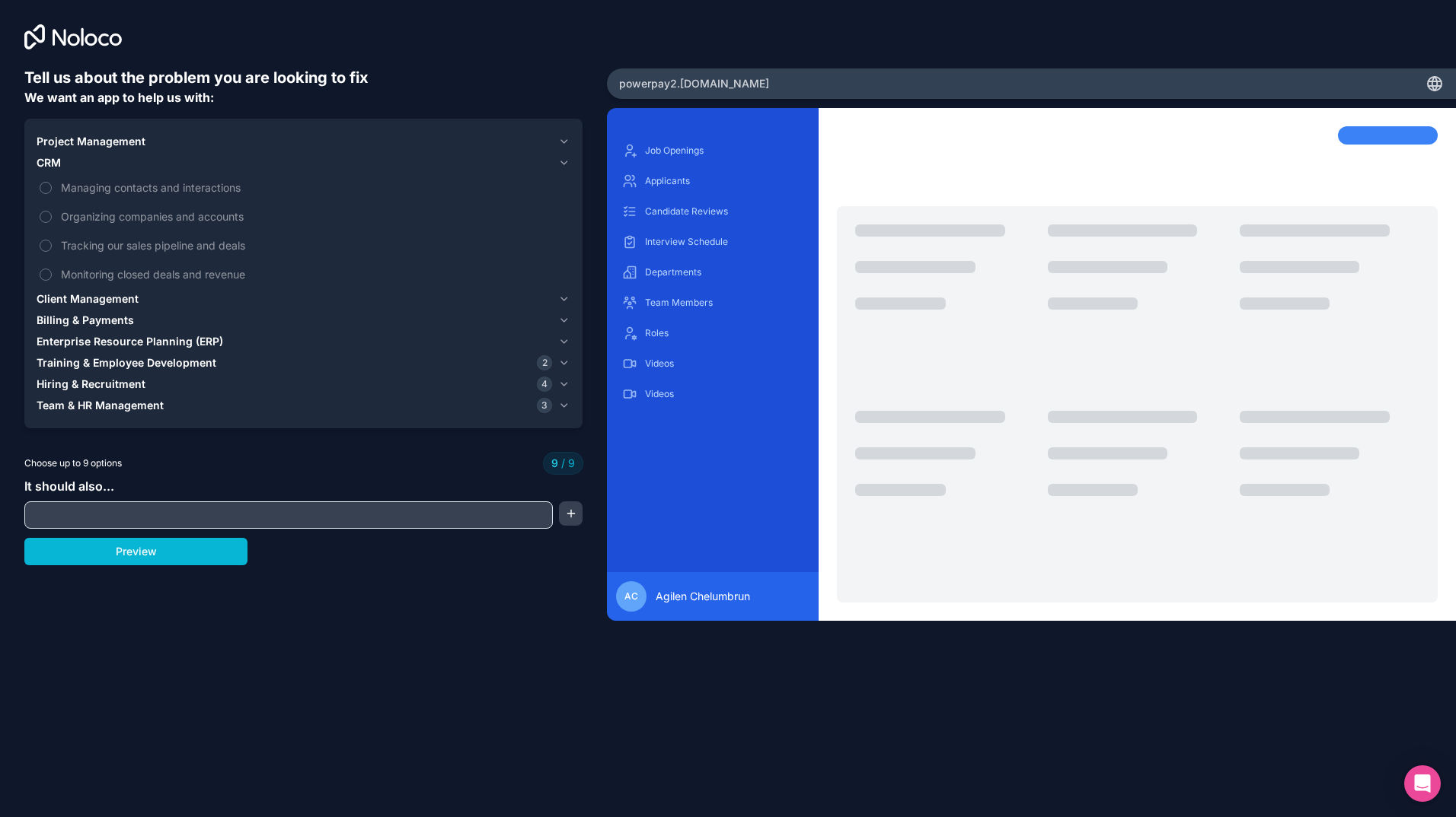
click at [567, 162] on icon "button" at bounding box center [563, 163] width 11 height 12
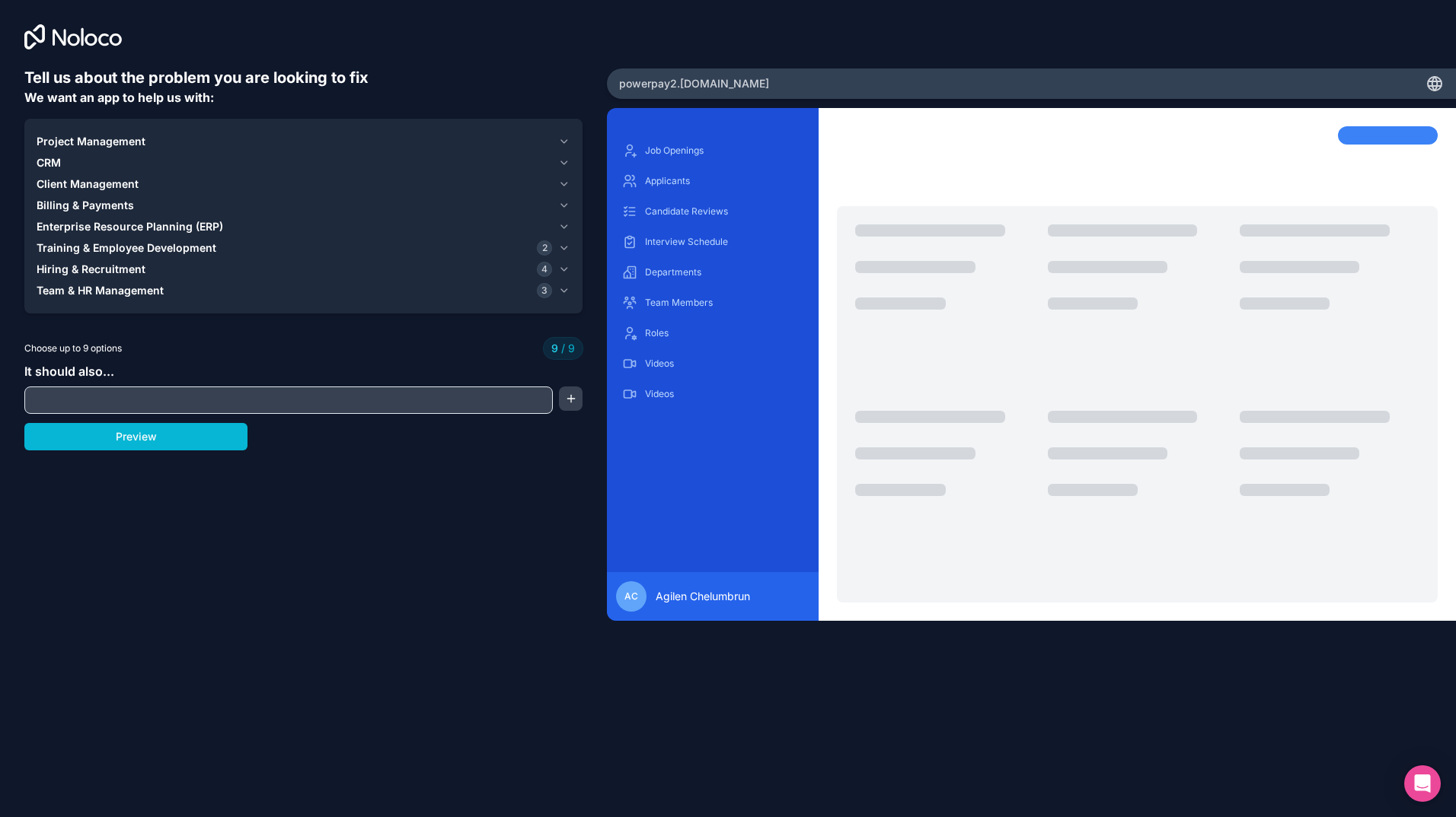
click at [144, 394] on input "text" at bounding box center [288, 400] width 521 height 21
type input "Powerpay is an HCM software application. We already have a current version in J…"
click at [571, 394] on button "button" at bounding box center [570, 398] width 23 height 25
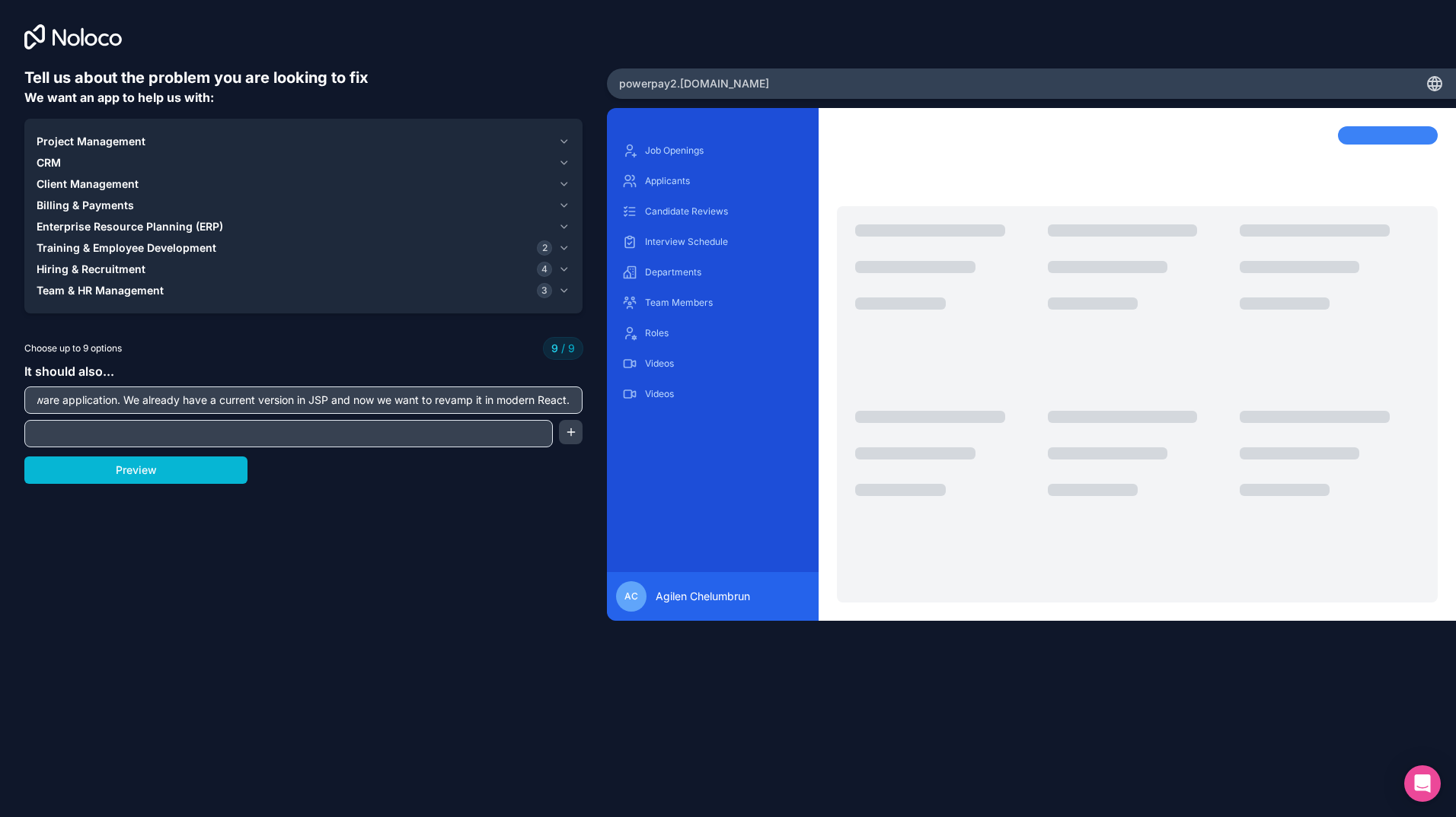
scroll to position [0, 0]
click at [160, 464] on button "Preview" at bounding box center [136, 470] width 223 height 27
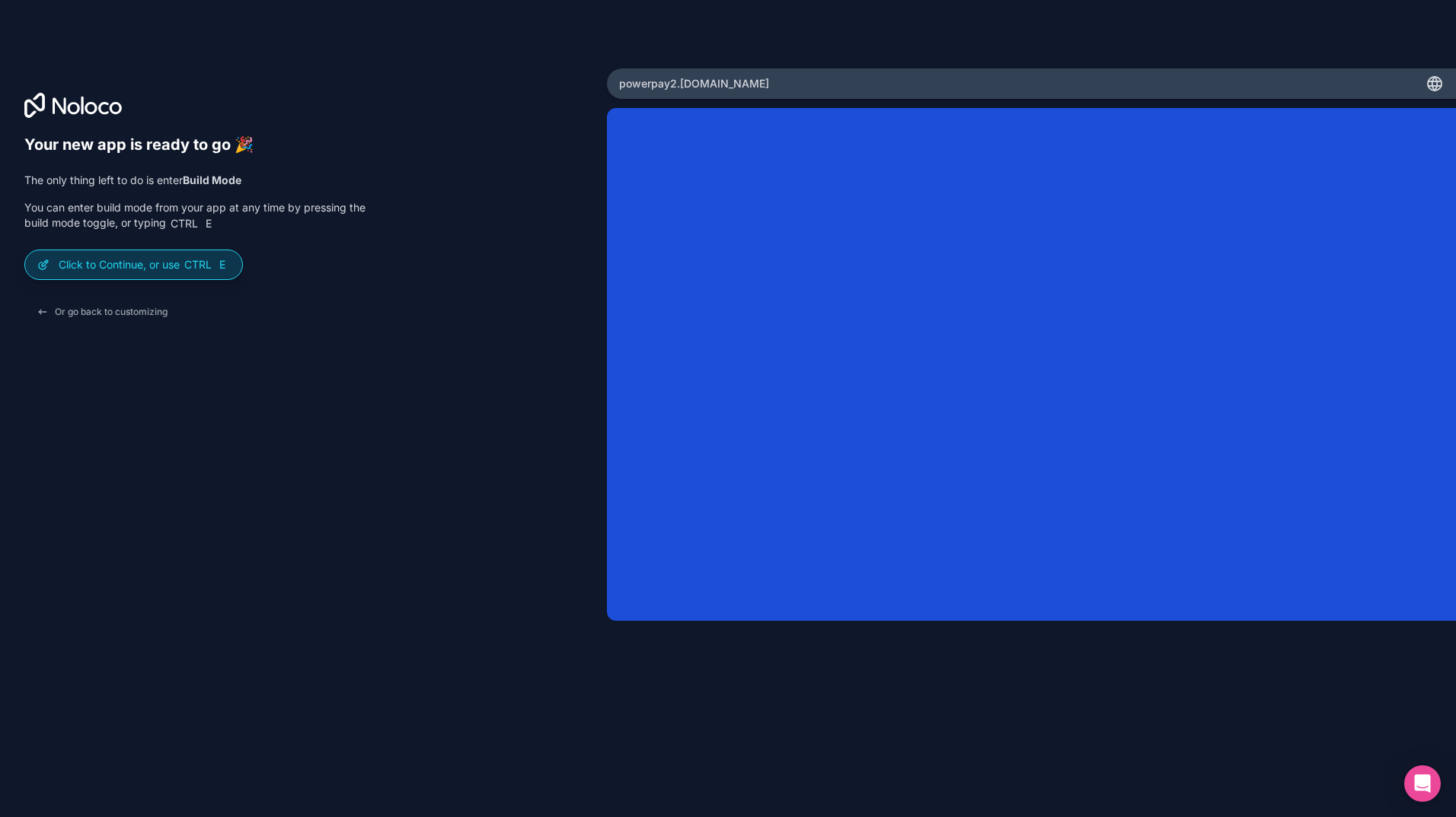
click at [119, 275] on div "Click to Continue, or use Ctrl E" at bounding box center [134, 264] width 217 height 29
click at [108, 310] on button "Or go back to customizing" at bounding box center [102, 312] width 155 height 27
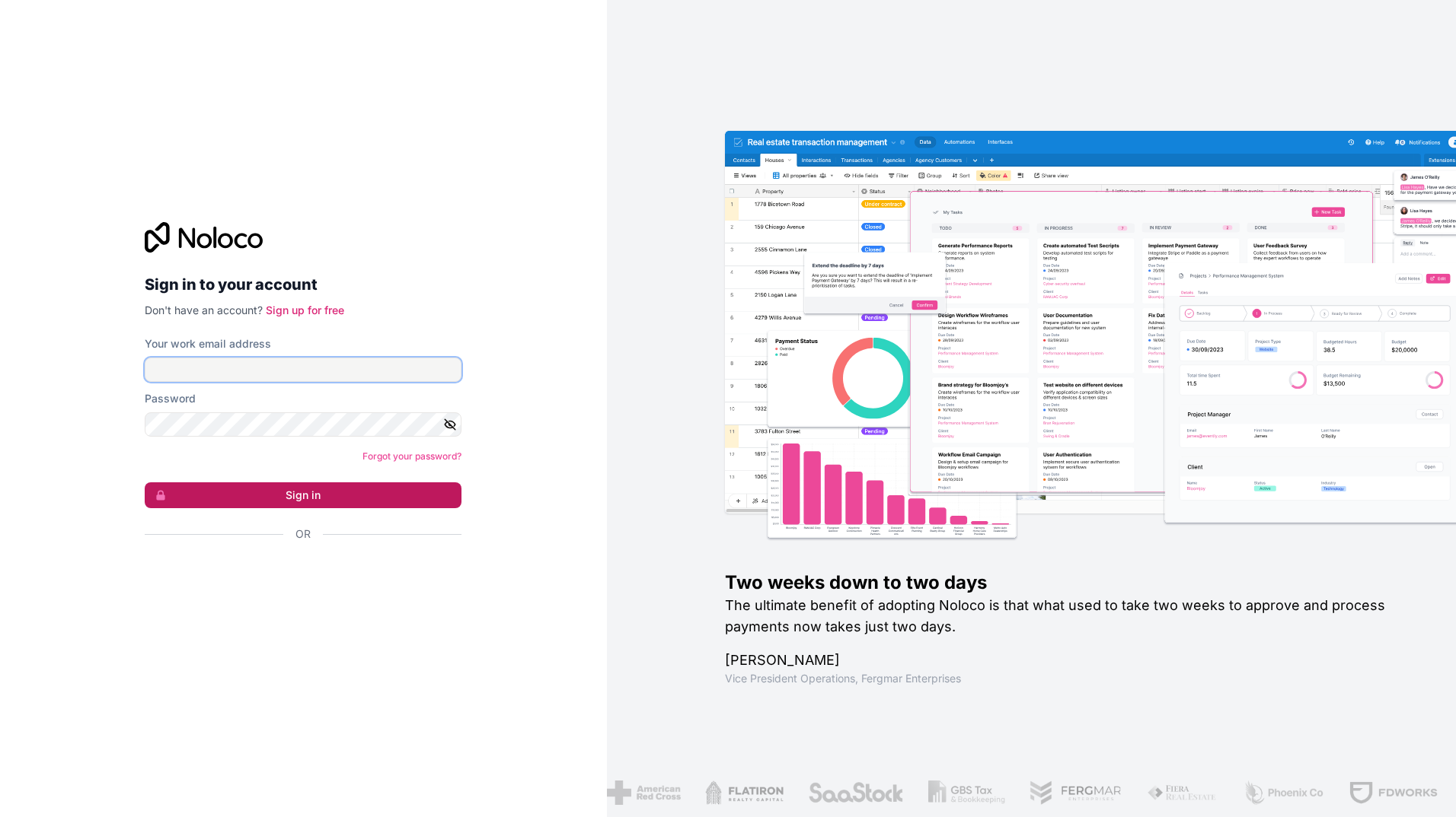
type input "[EMAIL_ADDRESS][DOMAIN_NAME]"
click at [383, 496] on button "Sign in" at bounding box center [303, 495] width 316 height 26
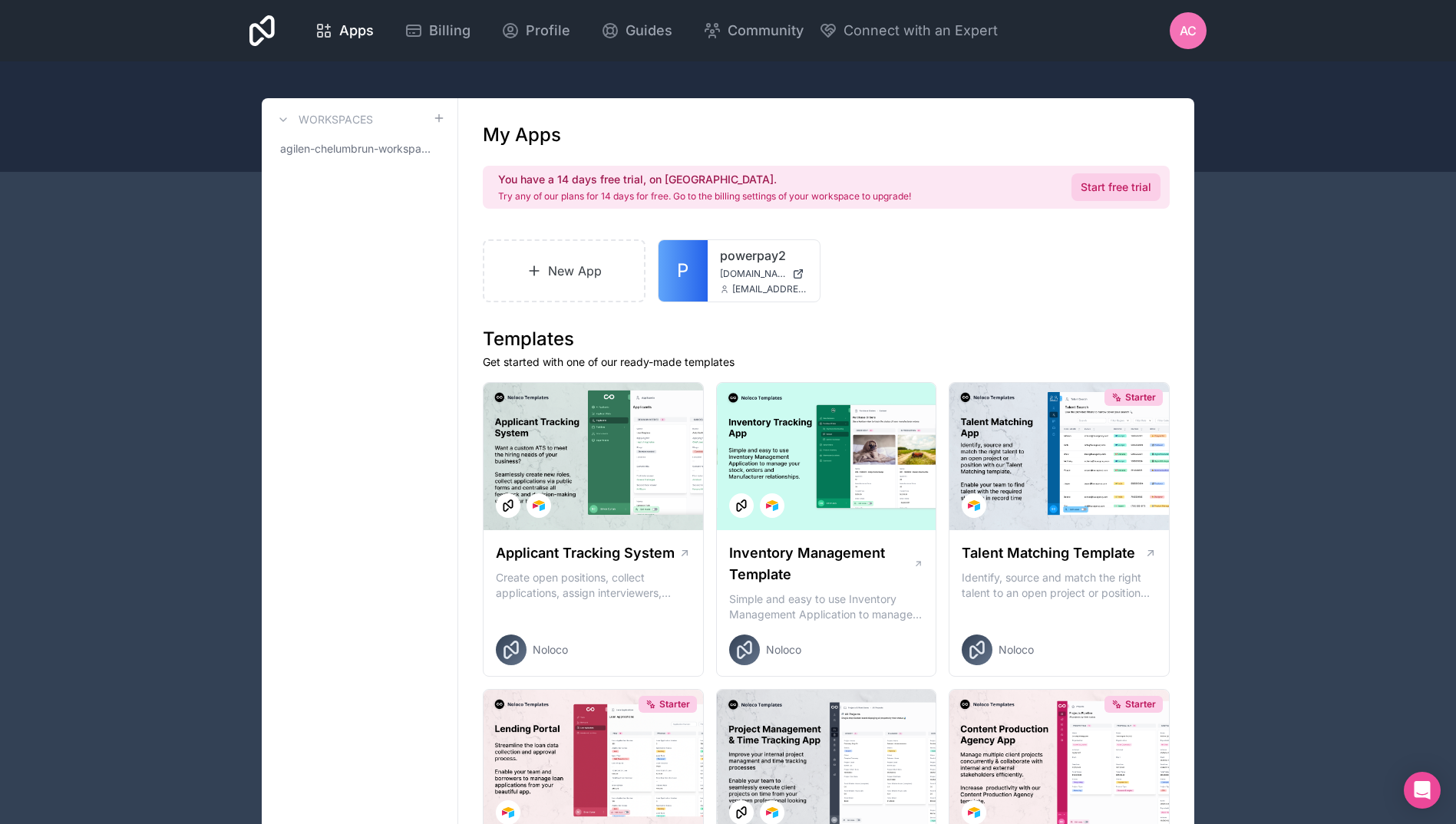
click at [1115, 188] on link "Start free trial" at bounding box center [1116, 187] width 89 height 27
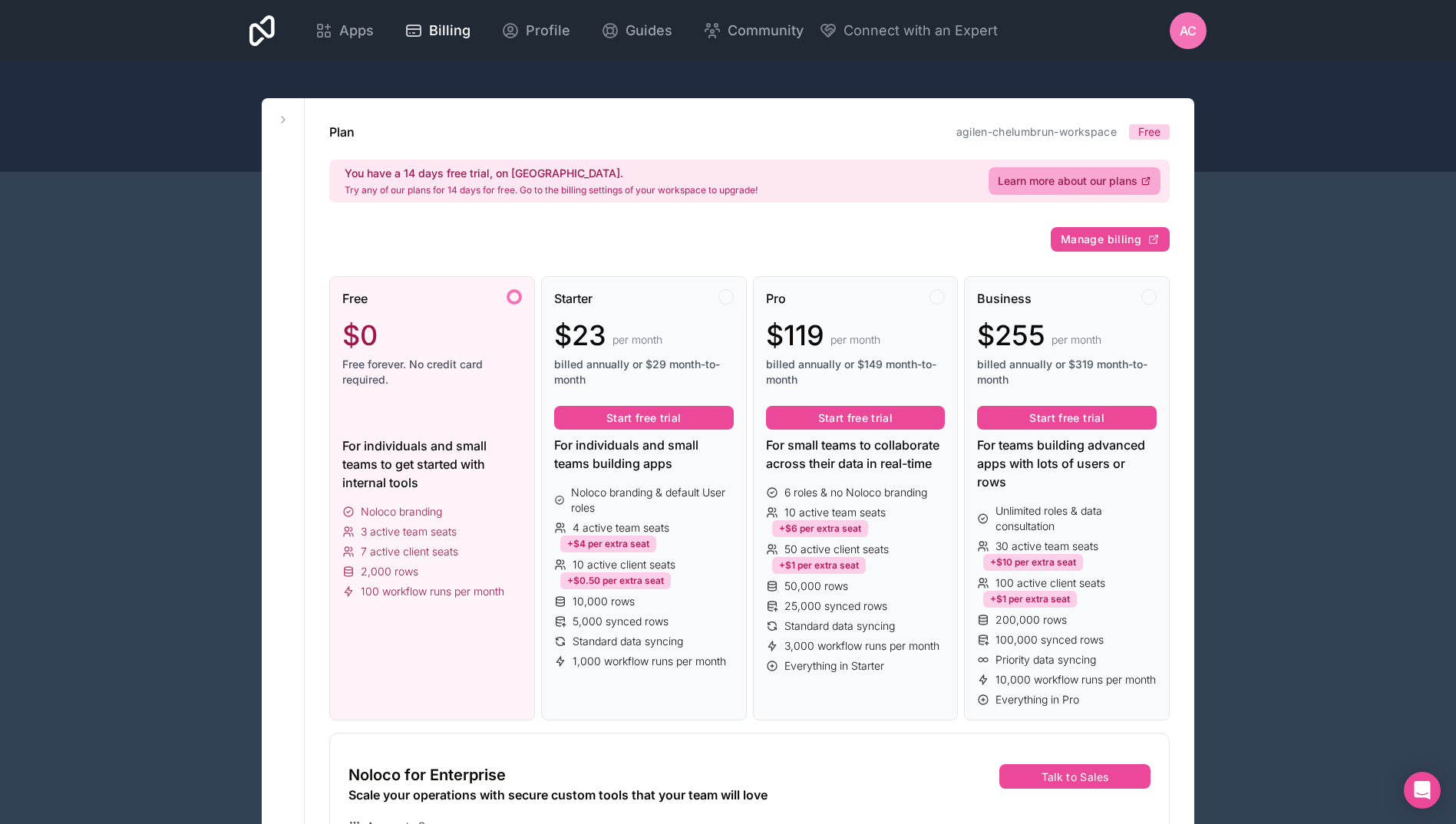
click at [436, 485] on div "For individuals and small teams to get started with internal tools" at bounding box center [432, 464] width 180 height 56
click at [424, 368] on span "Free forever. No credit card required." at bounding box center [432, 372] width 180 height 31
click at [285, 119] on icon at bounding box center [283, 120] width 12 height 12
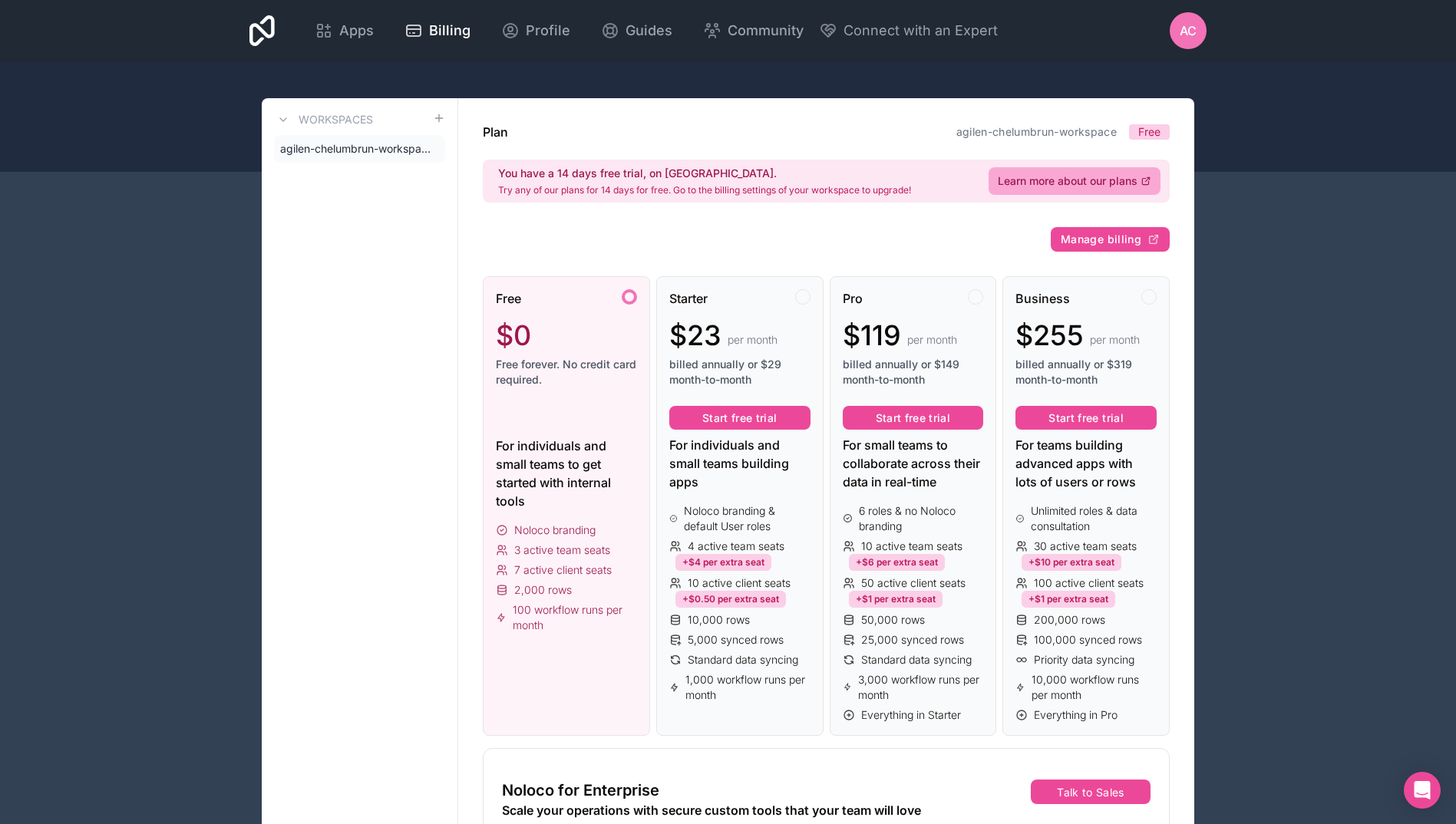
click at [554, 613] on span "100 workflow runs per month" at bounding box center [575, 618] width 124 height 31
click at [634, 291] on div at bounding box center [629, 297] width 15 height 15
click at [1119, 244] on span "Manage billing" at bounding box center [1101, 239] width 80 height 14
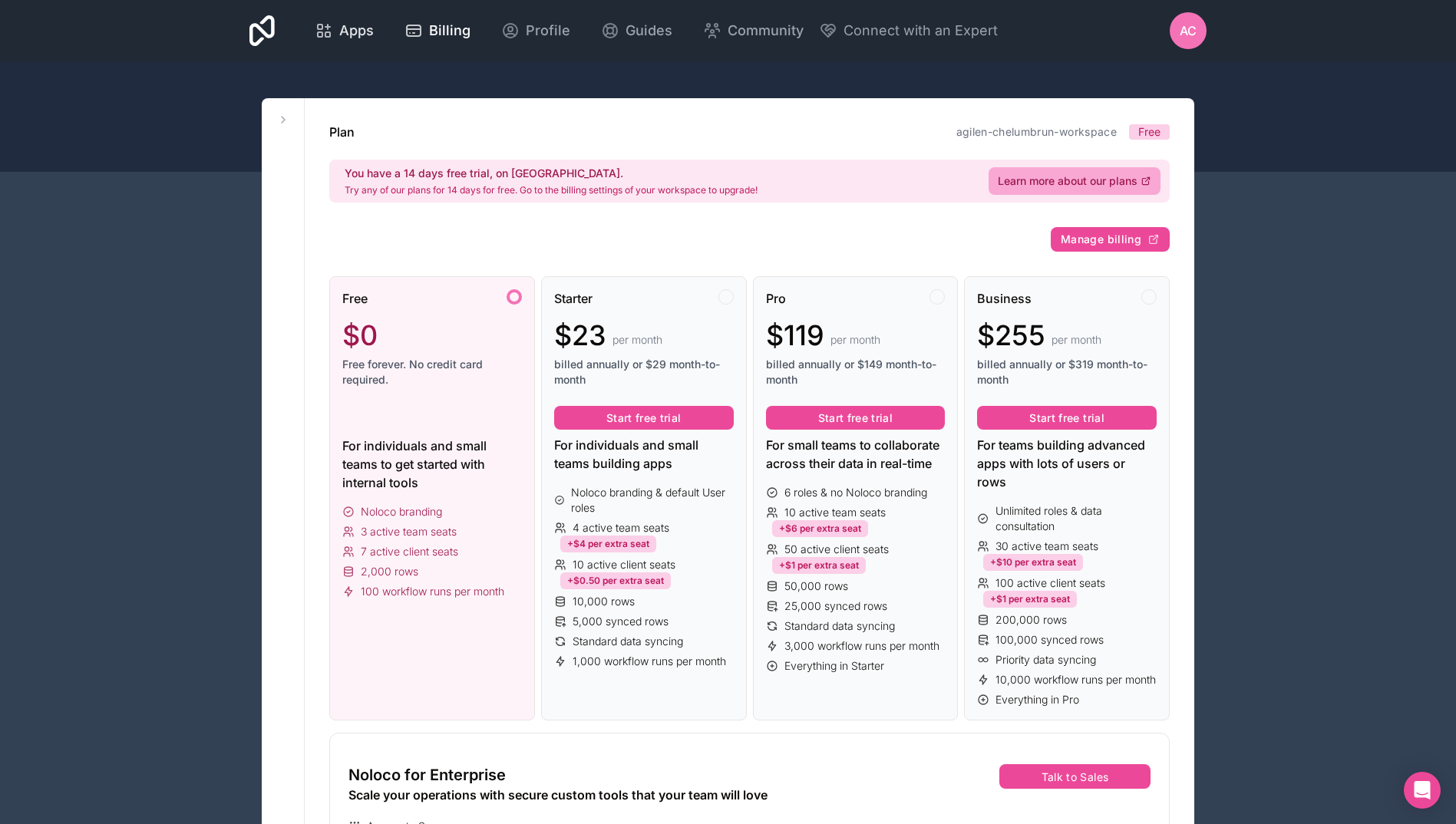
click at [334, 36] on div "Apps" at bounding box center [344, 30] width 59 height 21
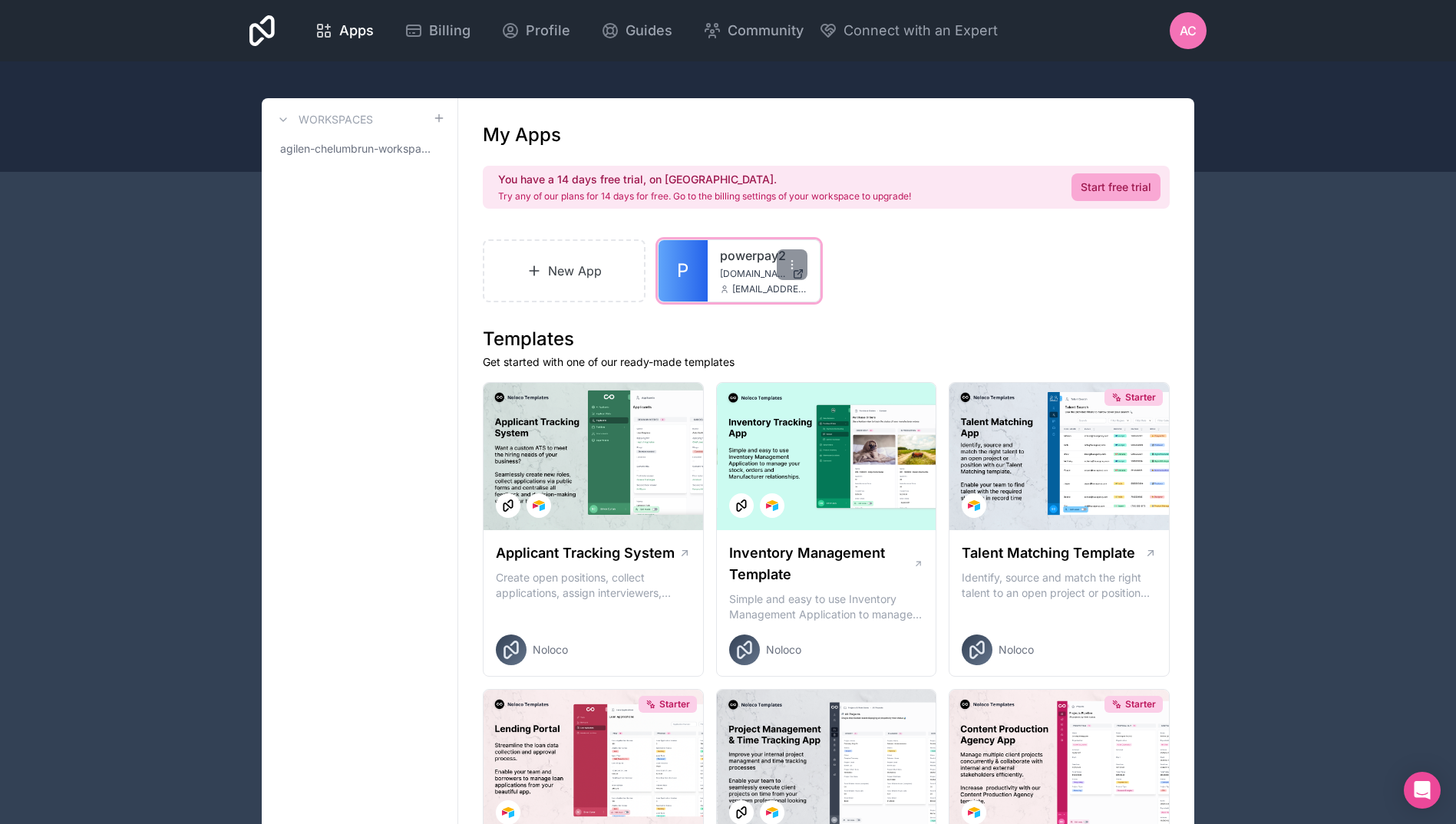
click at [746, 274] on span "[DOMAIN_NAME]" at bounding box center [752, 274] width 66 height 12
